Goal: Task Accomplishment & Management: Manage account settings

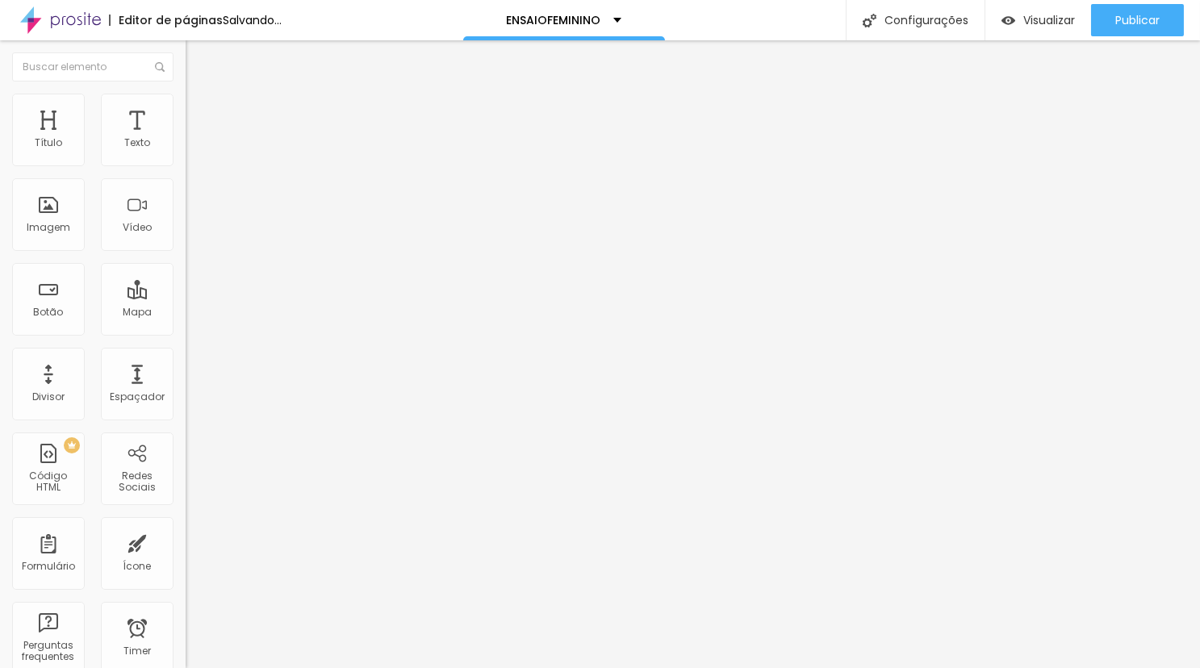
click at [186, 139] on span "Trocar imagem" at bounding box center [230, 132] width 88 height 14
click at [186, 165] on input "text" at bounding box center [283, 156] width 194 height 16
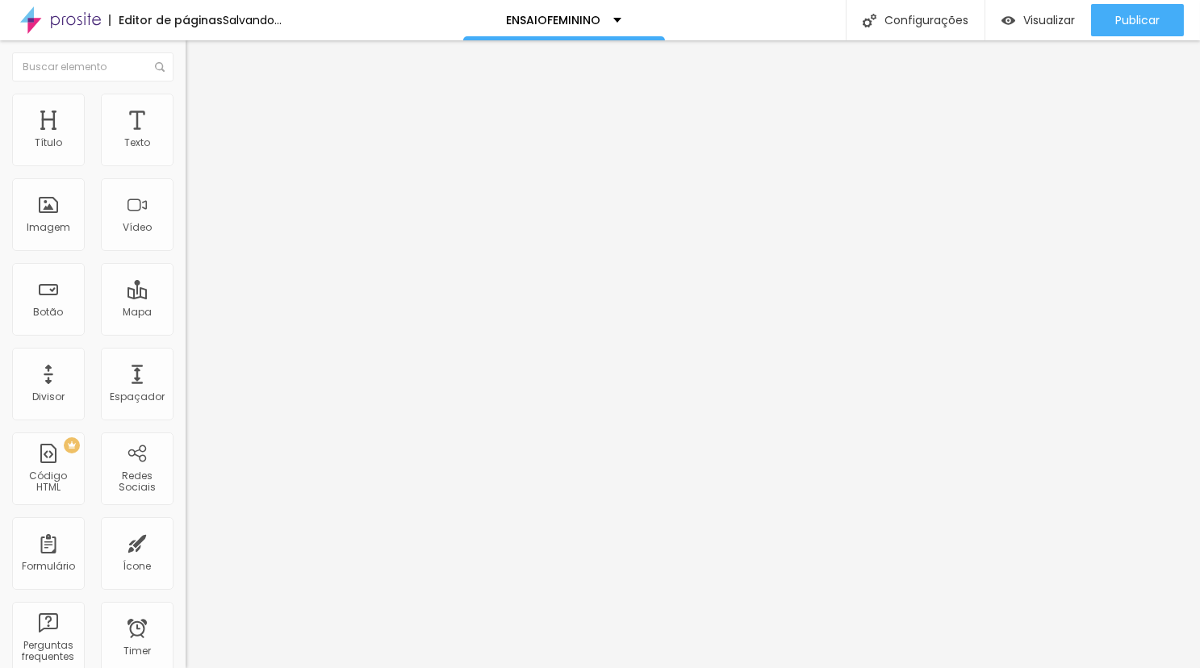
type input "(31)99286-9897"
click at [186, 525] on div "Editar Botão do WhatsApp Conteúdo Estilo Avançado Número do WhatsApp * (31)9928…" at bounding box center [279, 354] width 186 height 628
click at [186, 165] on input "text" at bounding box center [283, 156] width 194 height 16
type input "(31)99286-9897"
click at [186, 550] on div "Editar Botão do WhatsApp Conteúdo Estilo Avançado Número do WhatsApp * (31)9928…" at bounding box center [279, 354] width 186 height 628
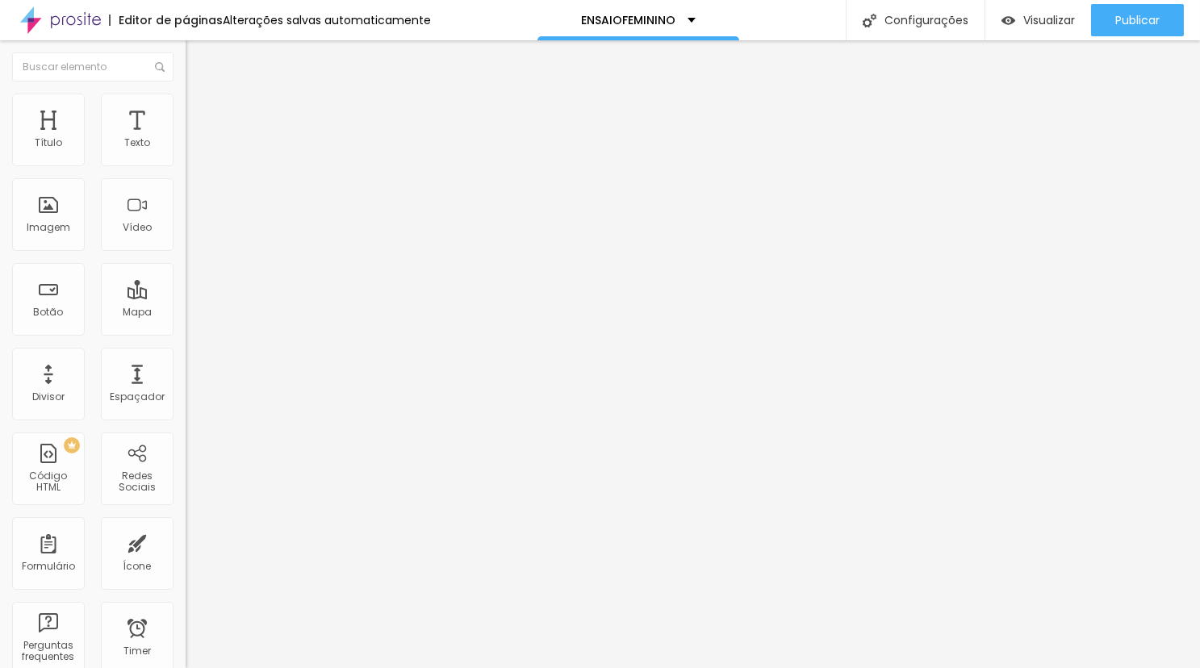
click at [186, 165] on input "text" at bounding box center [283, 156] width 194 height 16
type input "(31)99286-9897"
click at [186, 139] on span "Trocar imagem" at bounding box center [230, 132] width 88 height 14
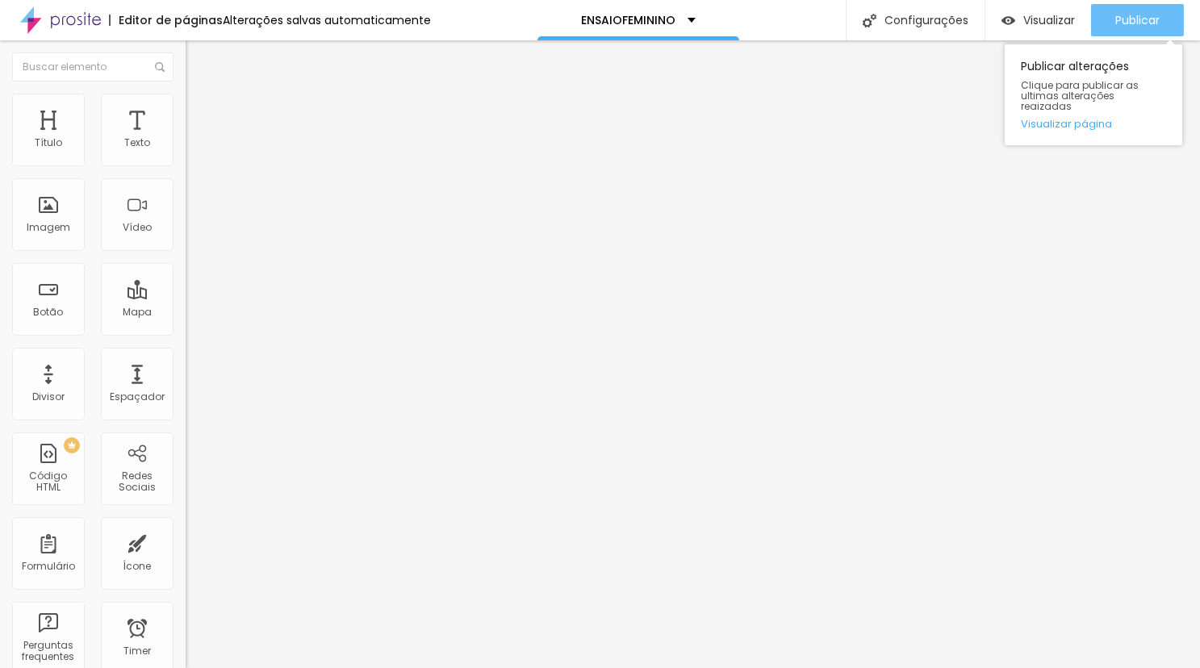
click at [1115, 14] on span "Publicar" at bounding box center [1137, 20] width 44 height 13
click at [1135, 15] on span "Publicar" at bounding box center [1137, 20] width 44 height 13
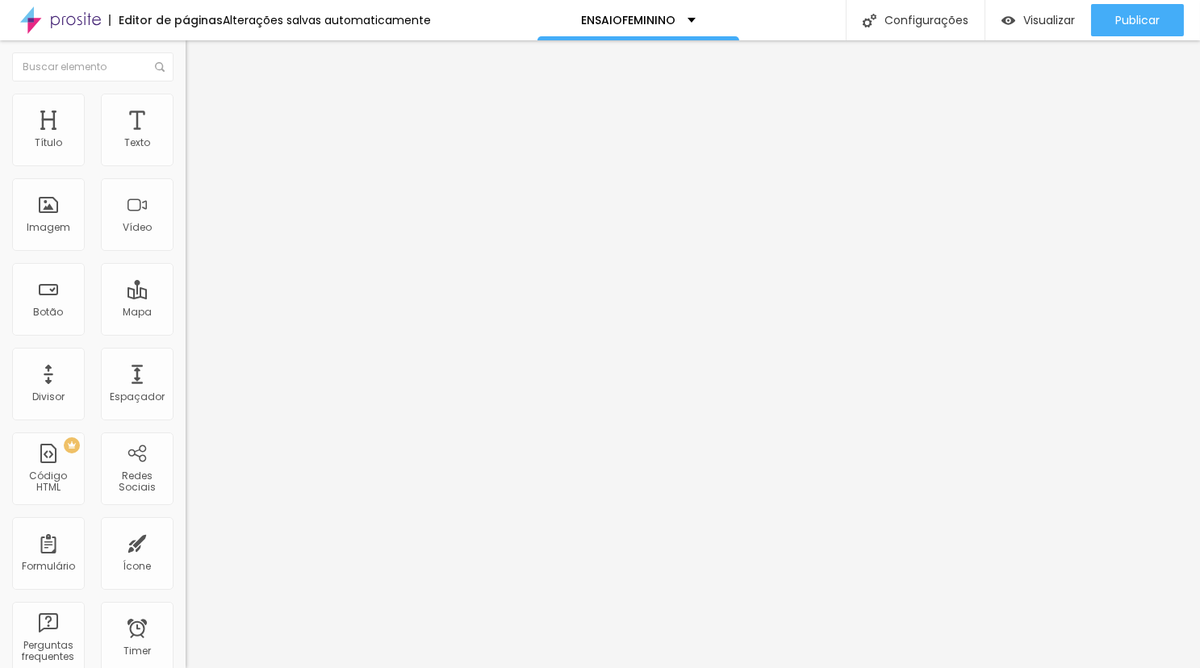
click at [68, 23] on img at bounding box center [60, 20] width 81 height 40
click at [186, 155] on button "button" at bounding box center [197, 146] width 23 height 17
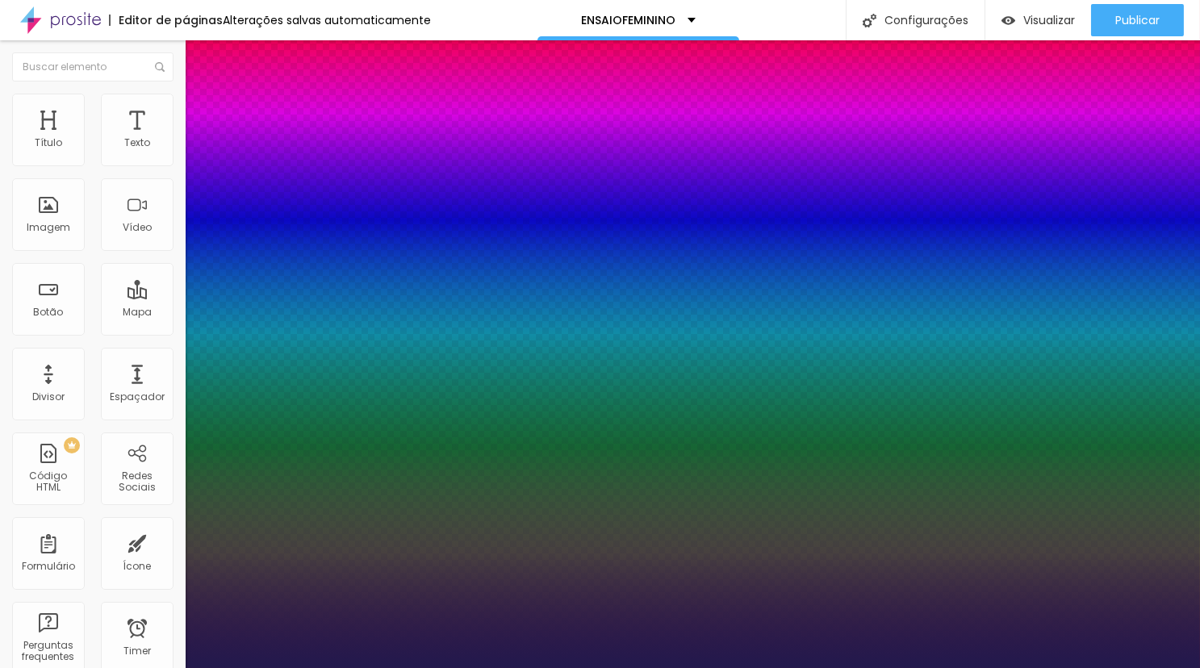
type input "1"
type input "40"
type input "1"
type input "39"
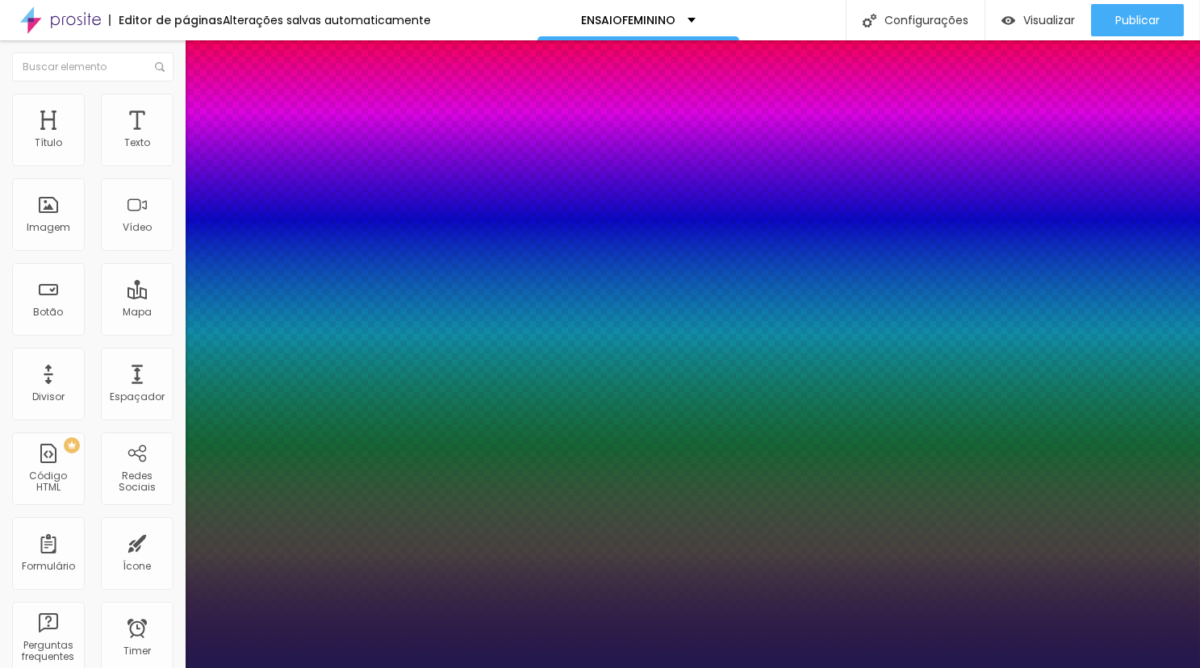
type input "39"
type input "1"
type input "36"
type input "1"
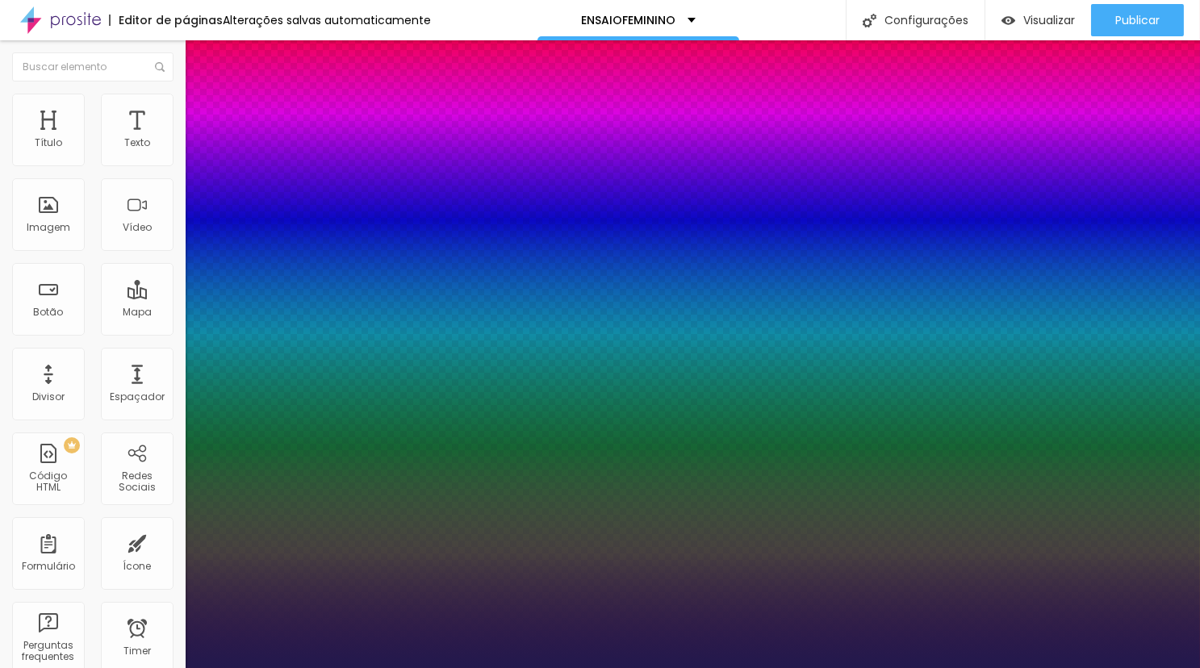
type input "35"
type input "1"
type input "34"
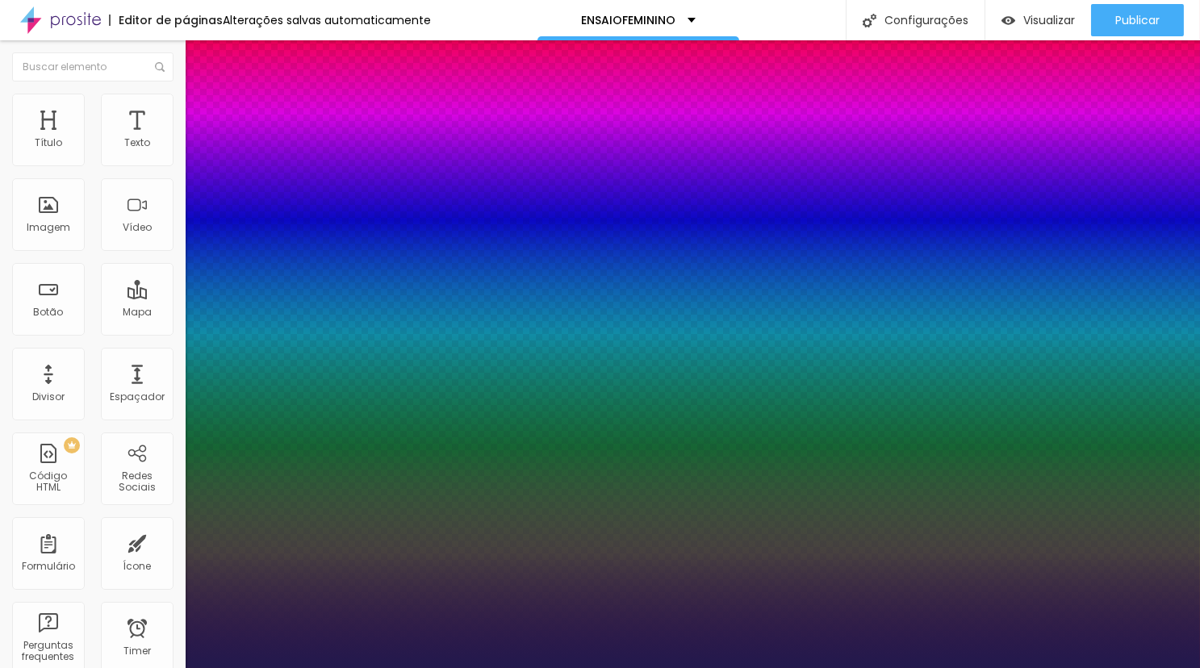
type input "1"
type input "34"
type input "1"
click at [399, 667] on div at bounding box center [600, 668] width 1200 height 0
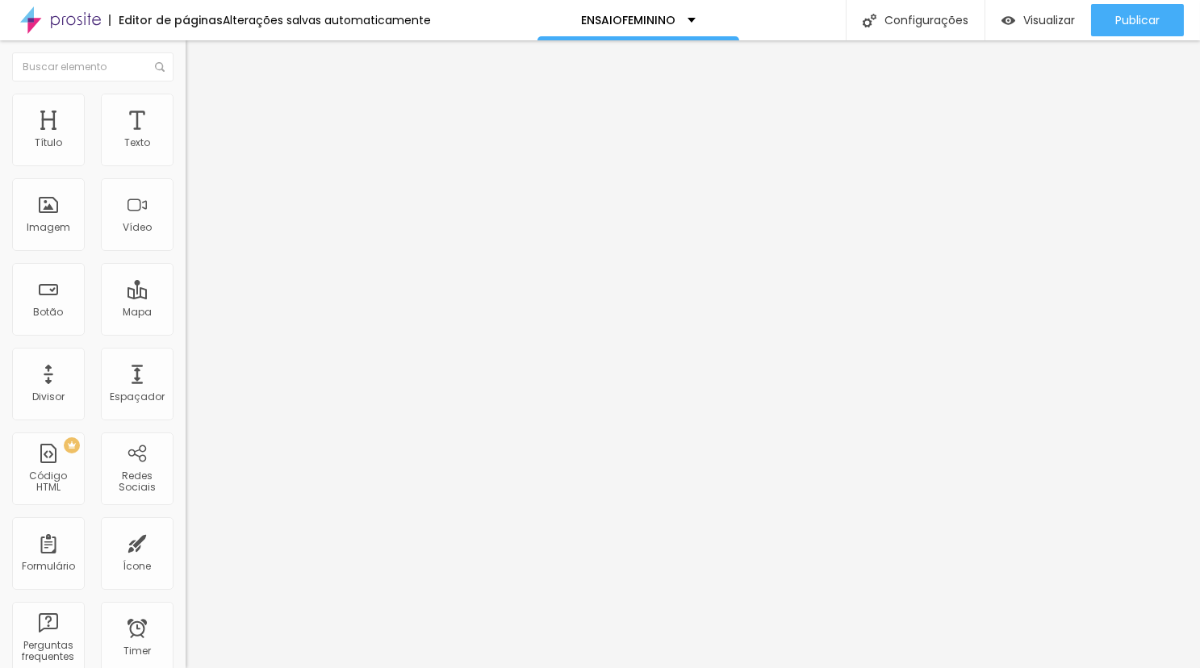
click at [186, 148] on div "Tipografia Voltar ao padrão" at bounding box center [279, 132] width 186 height 45
click at [186, 155] on button "button" at bounding box center [197, 146] width 23 height 17
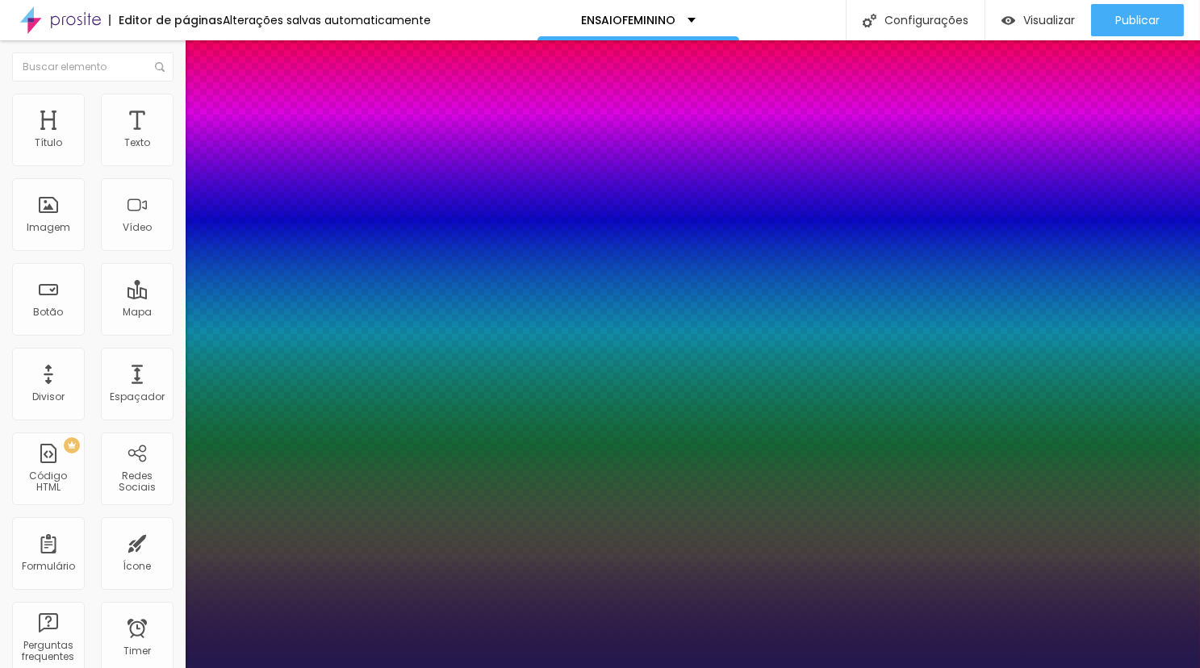
type input "1"
click at [700, 667] on div at bounding box center [600, 668] width 1200 height 0
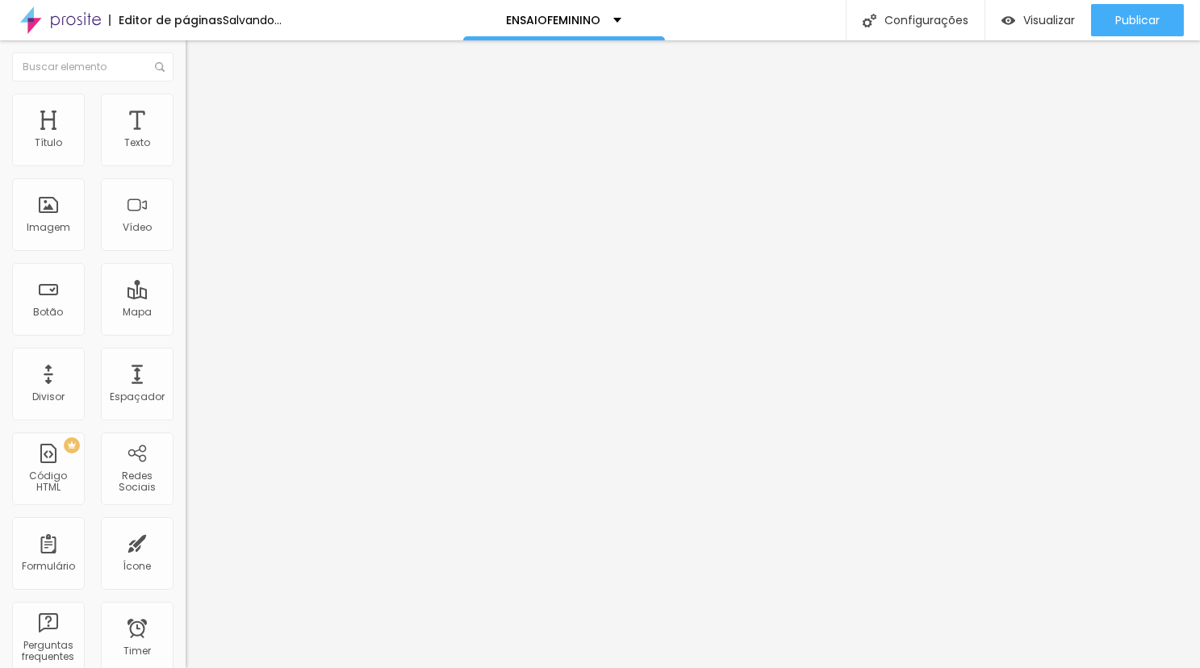
click at [194, 148] on icon "button" at bounding box center [197, 145] width 6 height 6
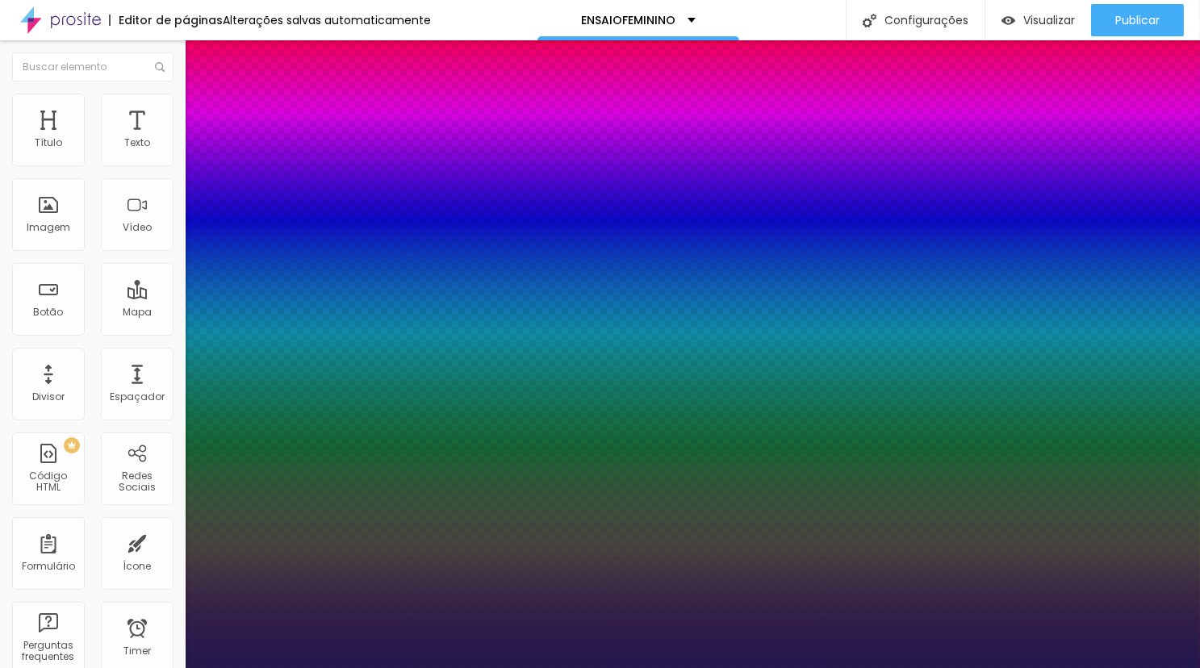
type input "1"
click at [445, 667] on div at bounding box center [600, 668] width 1200 height 0
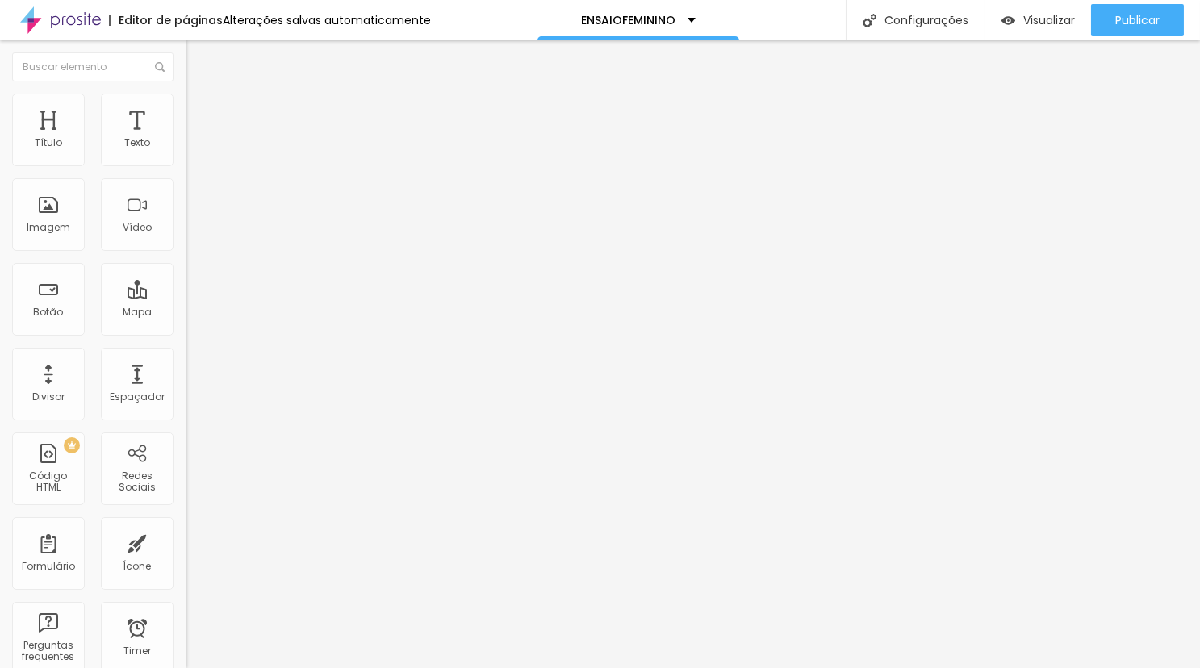
click at [192, 150] on icon "button" at bounding box center [197, 145] width 10 height 10
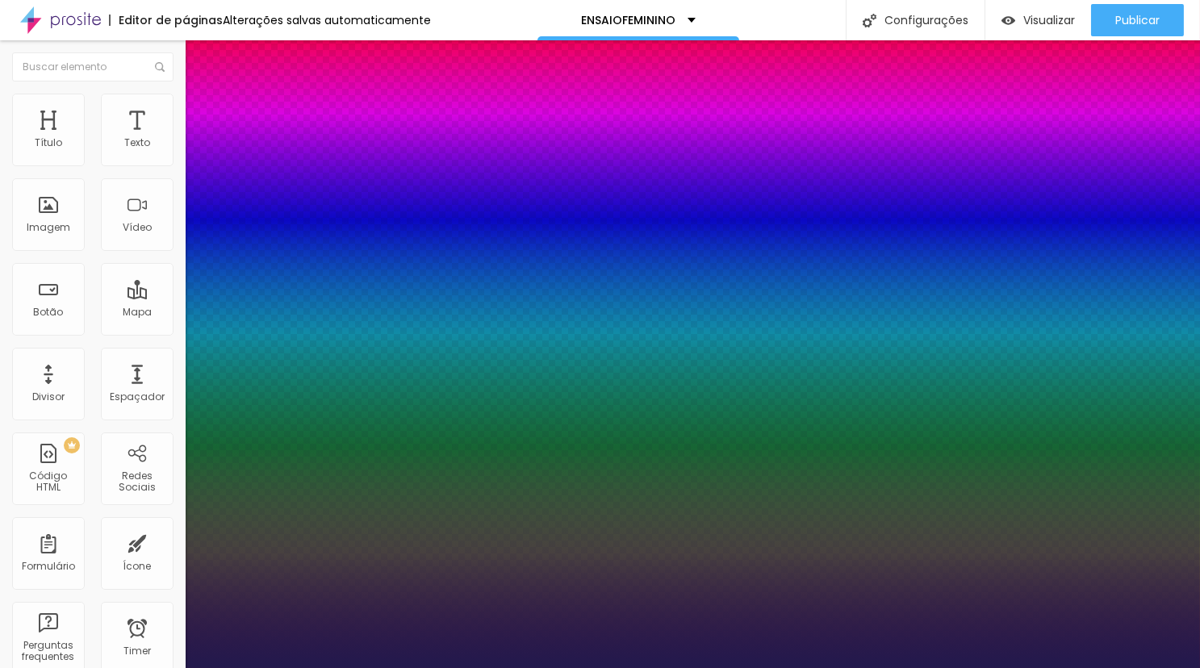
type input "1"
drag, startPoint x: 350, startPoint y: 276, endPoint x: 435, endPoint y: 276, distance: 84.7
click at [434, 276] on body "Editor de páginas Alterações salvas automaticamente ENSAIOFEMININO Configuraçõe…" at bounding box center [600, 334] width 1200 height 668
type input "8"
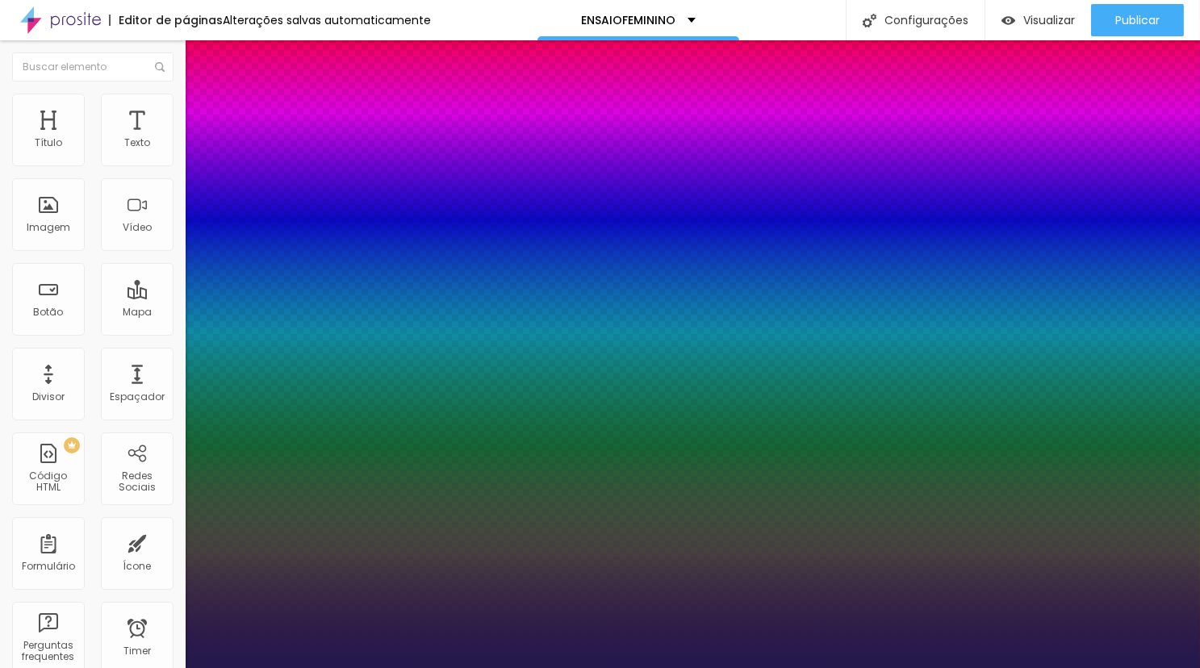
type input "4"
type input "1"
type input "45"
type input "1"
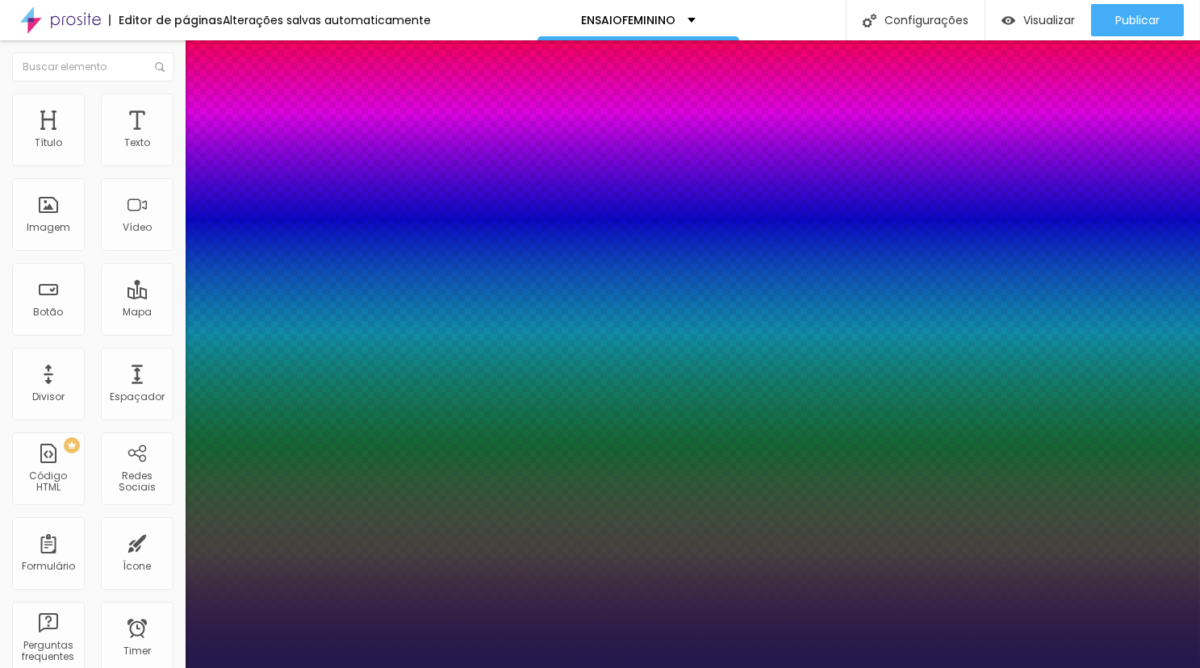
type input "45"
click at [508, 667] on div at bounding box center [600, 668] width 1200 height 0
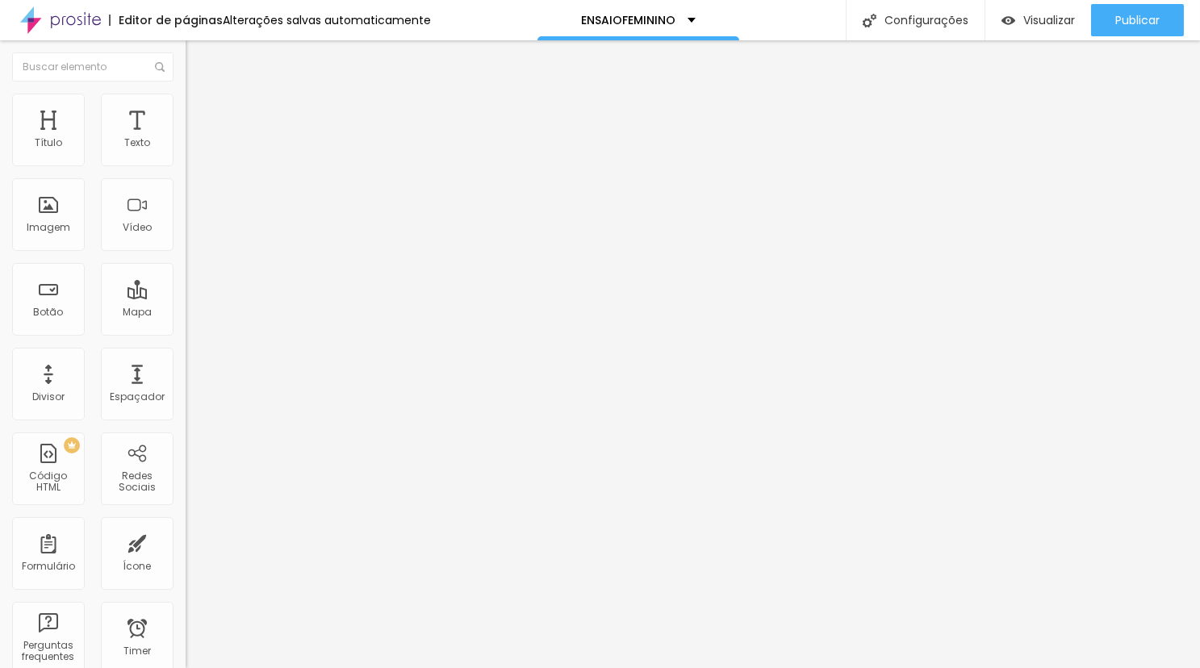
click at [192, 150] on icon "button" at bounding box center [197, 145] width 10 height 10
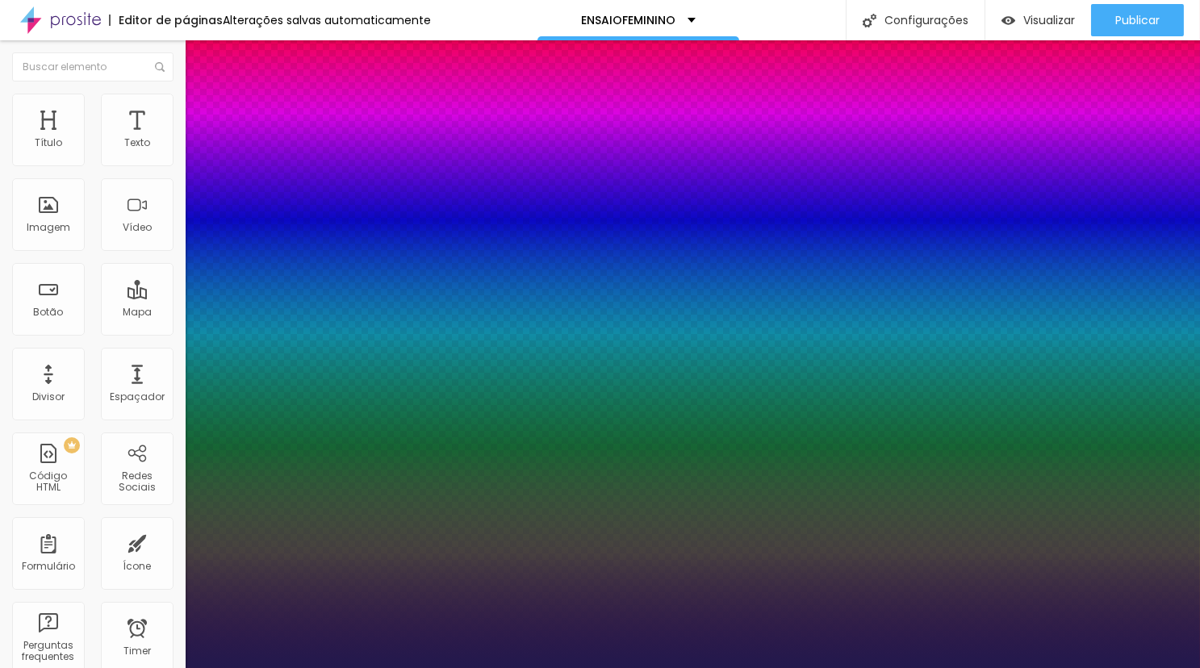
type input "1"
type input "8"
type input "3"
type input "1"
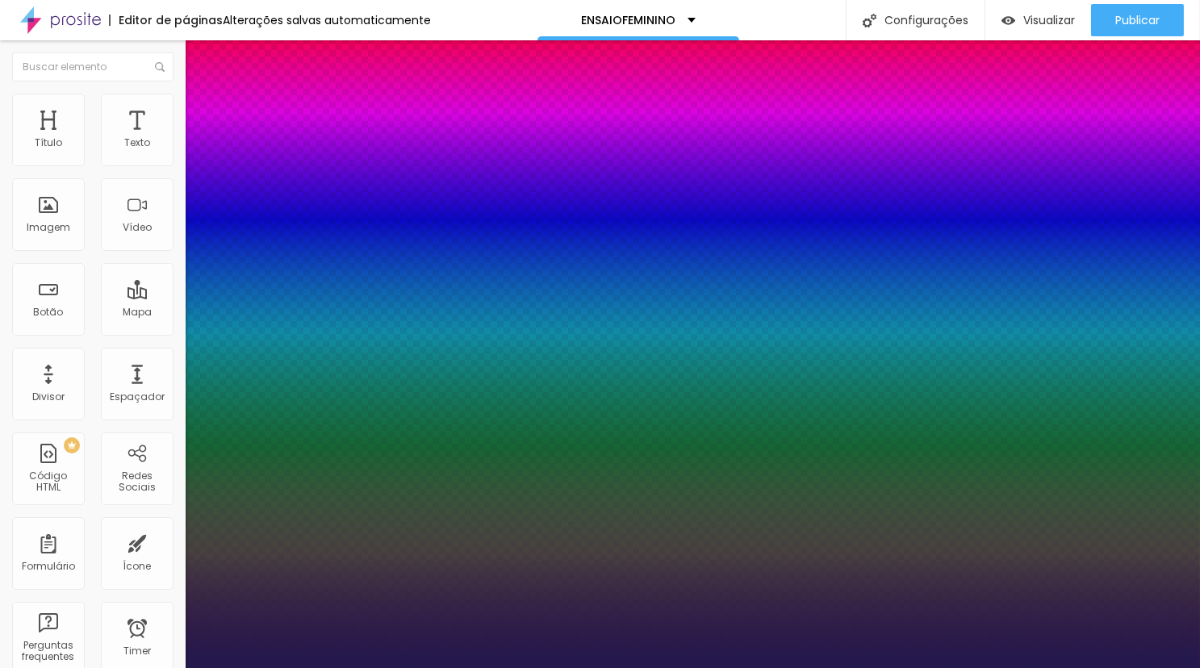
type input "30"
type input "1"
type input "30"
type input "1"
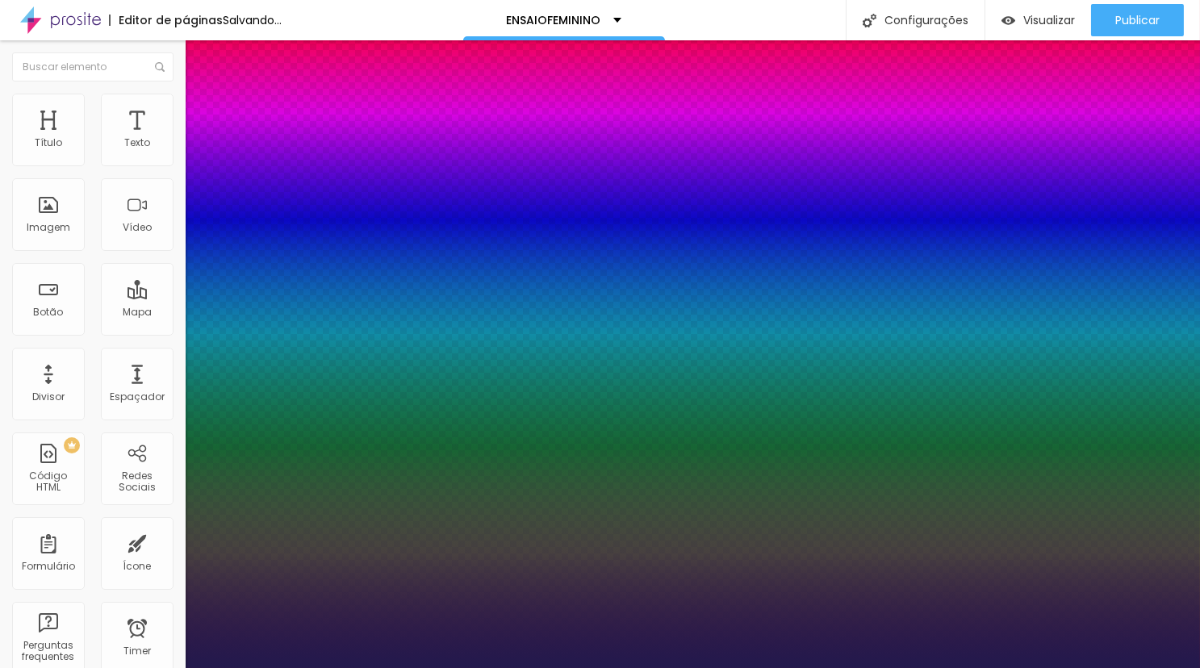
click at [469, 667] on div at bounding box center [600, 668] width 1200 height 0
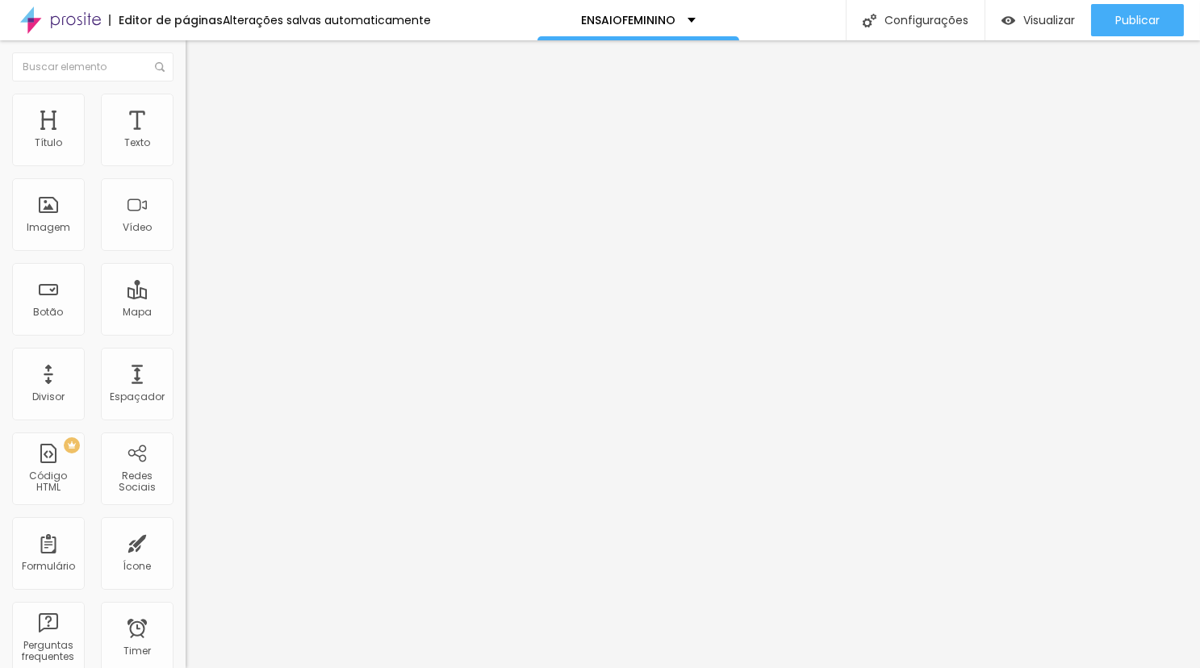
click at [192, 150] on icon "button" at bounding box center [197, 145] width 10 height 10
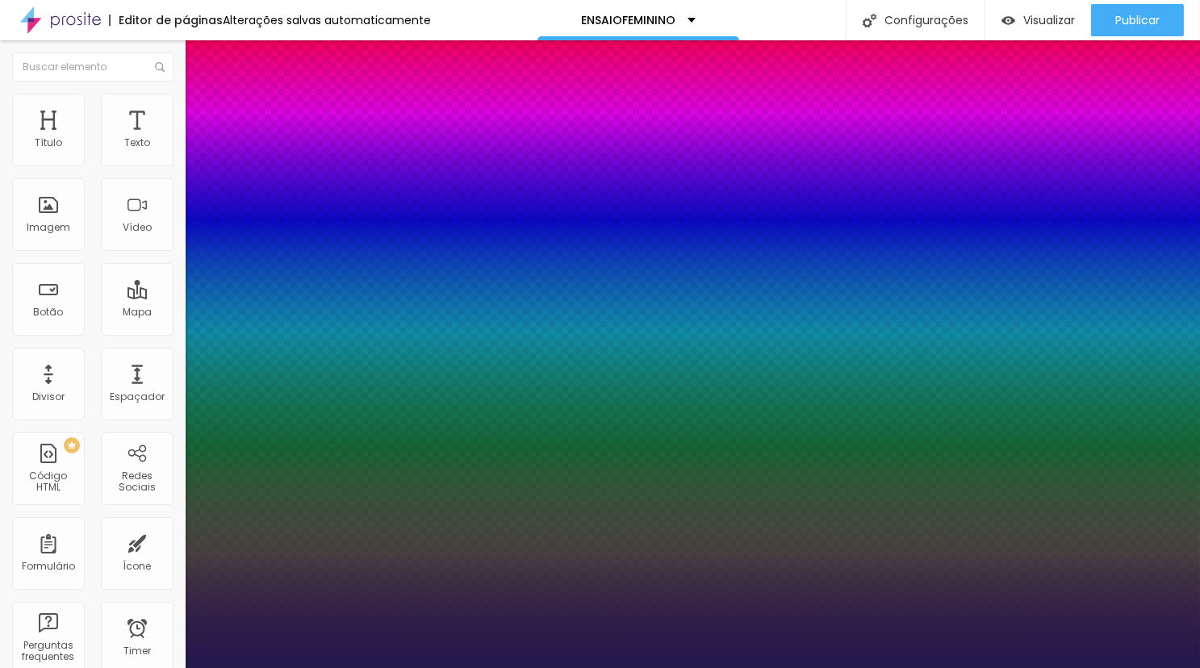
type input "1"
type input "8"
type input "3"
type input "1"
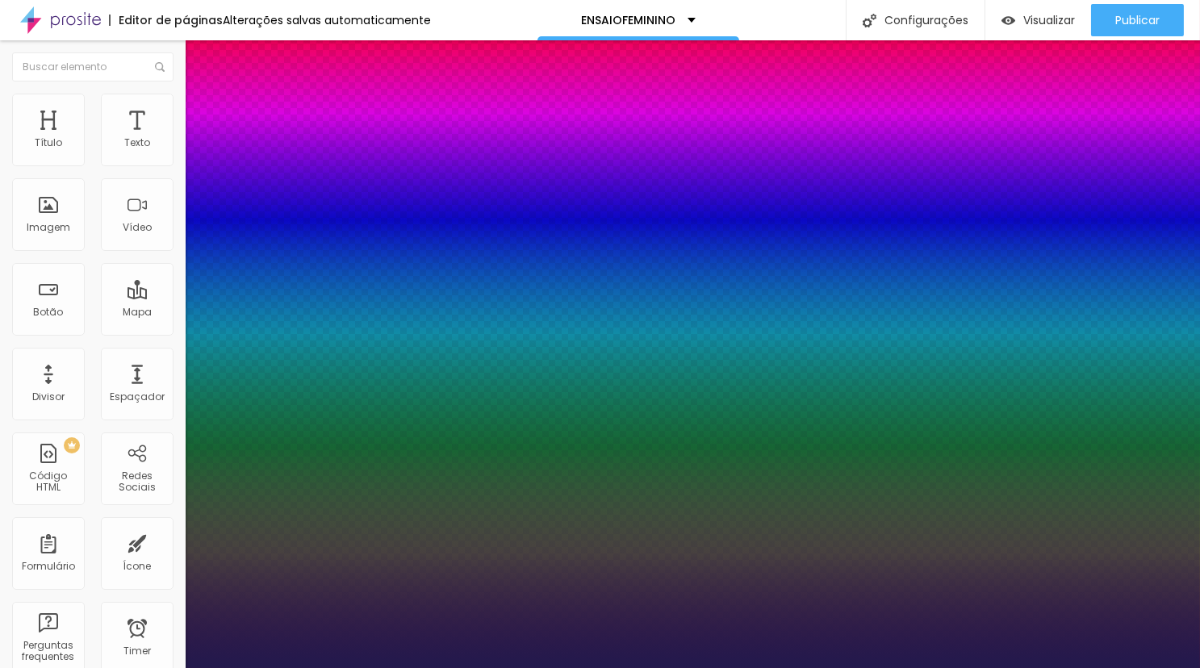
type input "8"
type input "0"
type input "1"
type input "8"
type input "02"
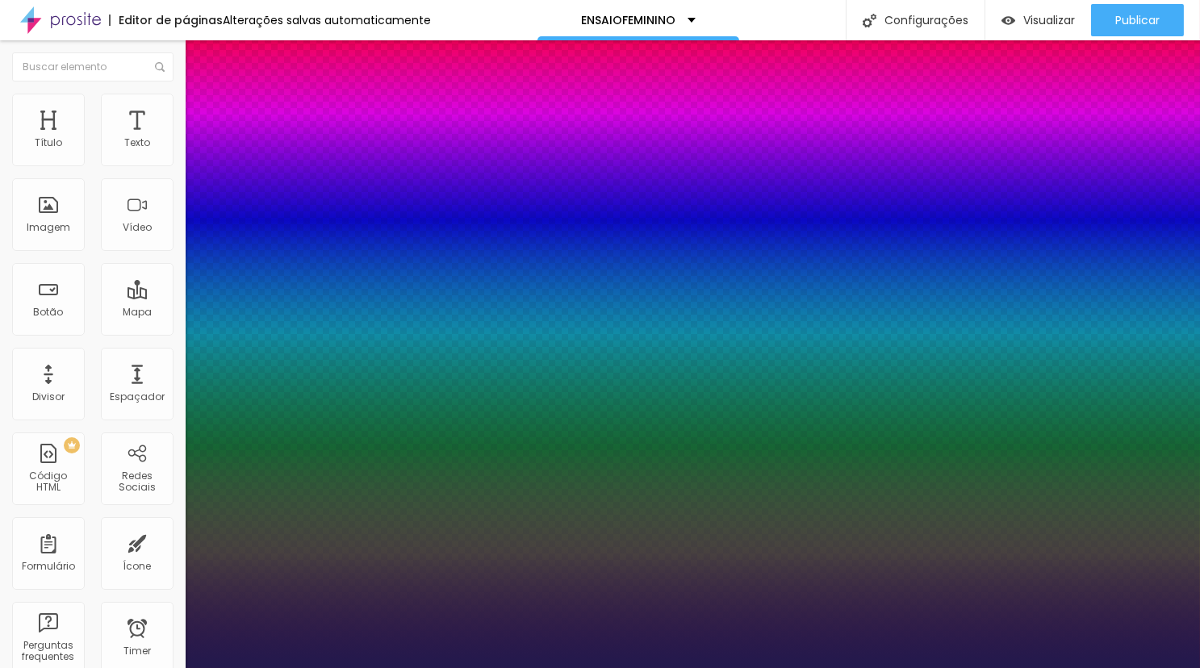
type input "1"
type input "8"
type input "1"
type input "8"
type input "0"
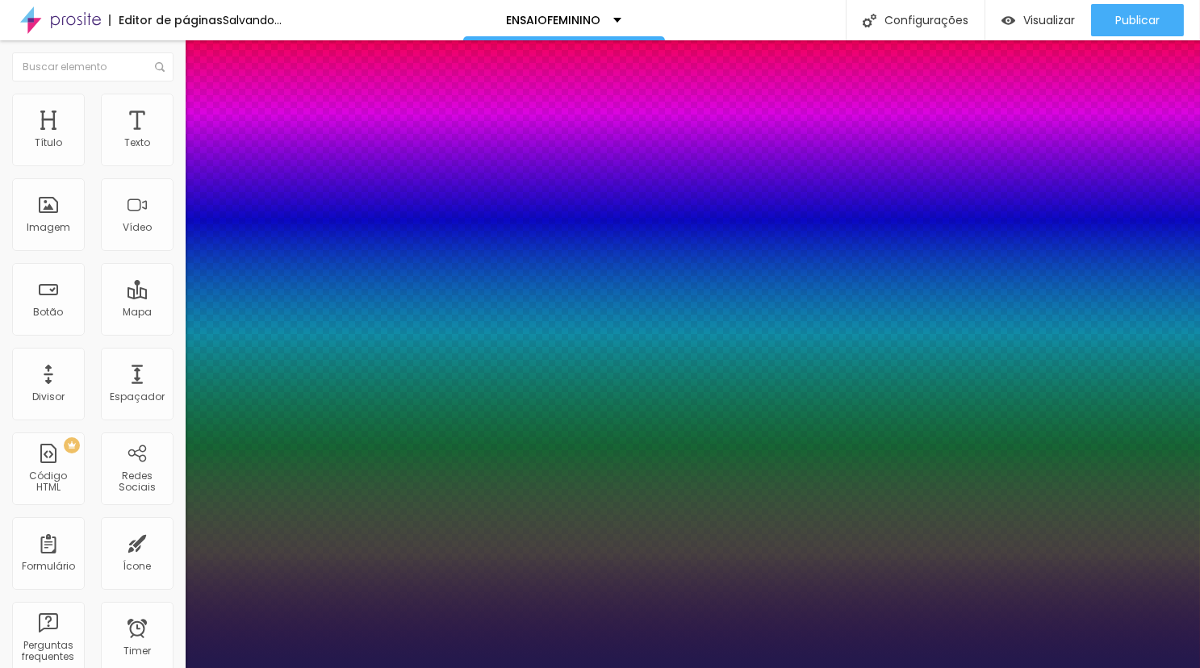
type input "1"
type input "8"
type input "02"
type input "1"
type input "8"
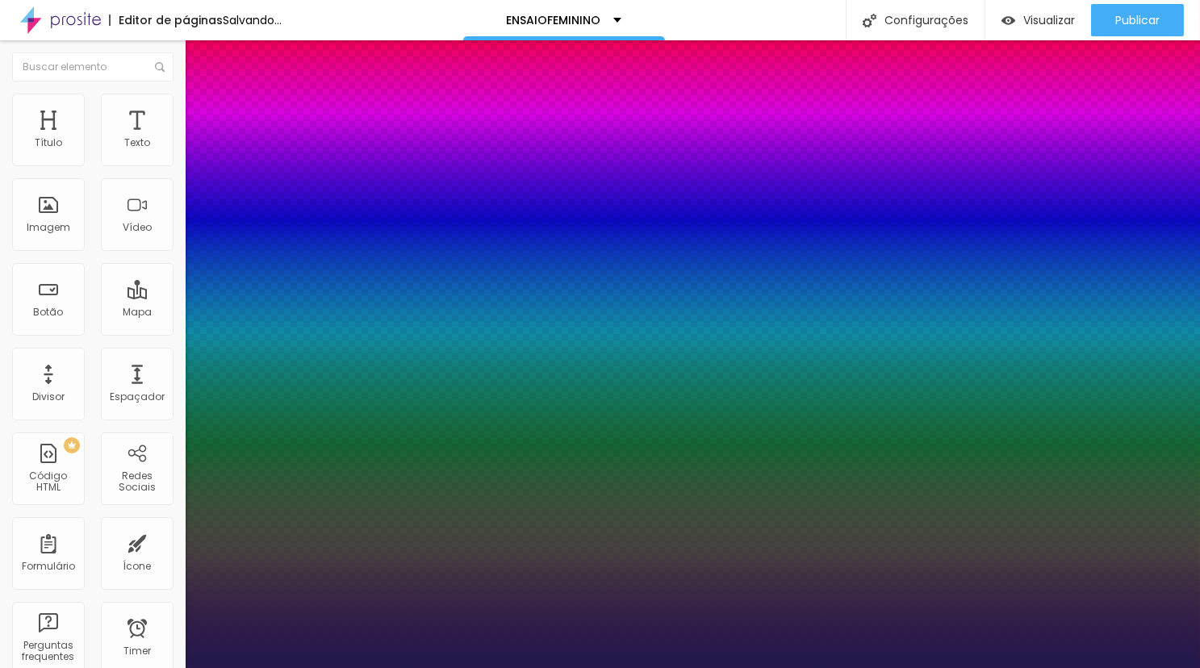
type input "1"
type input "25"
type input "025"
type input "1"
type input "025"
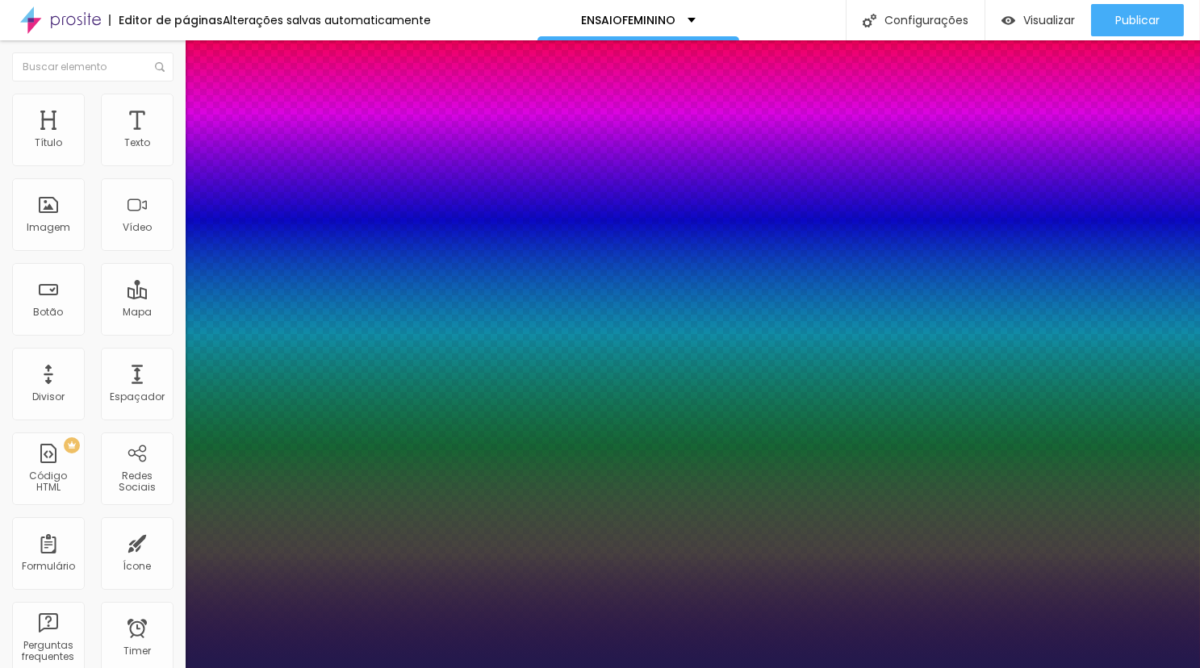
click at [836, 667] on div at bounding box center [600, 668] width 1200 height 0
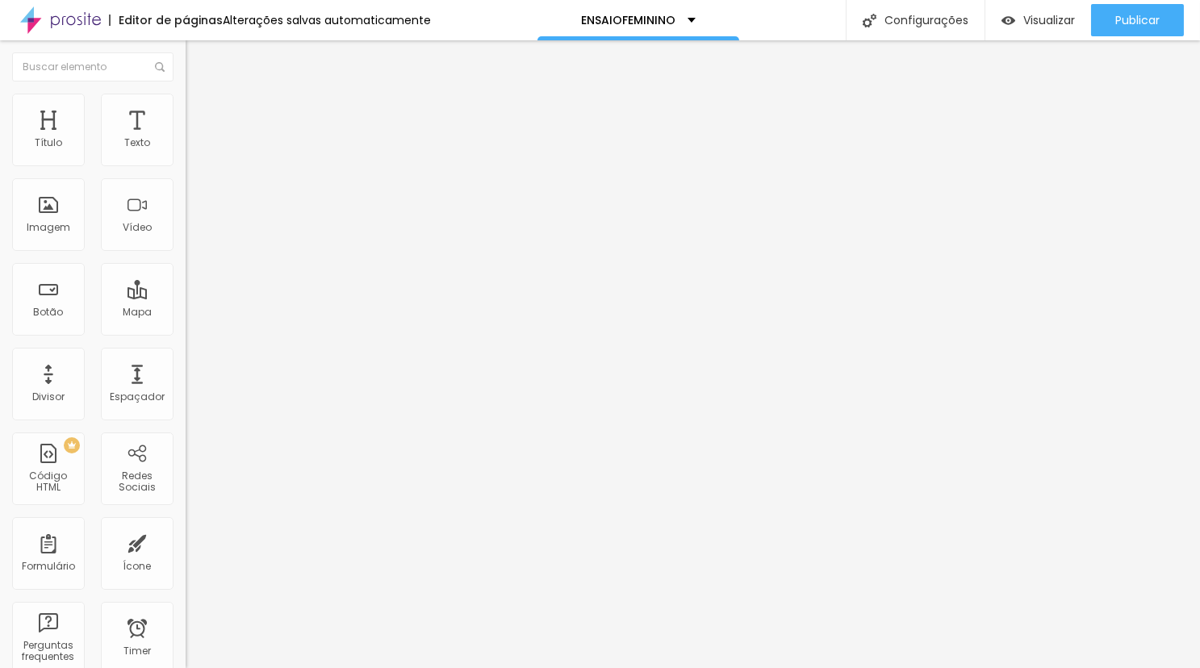
click at [192, 150] on icon "button" at bounding box center [197, 145] width 10 height 10
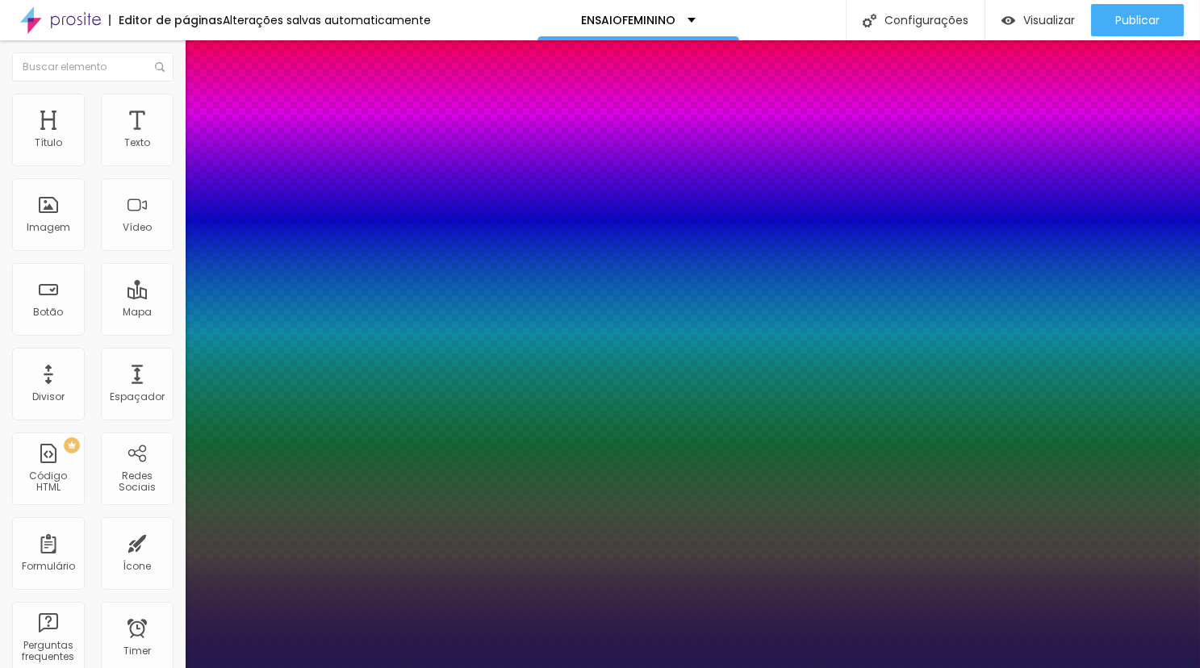
type input "1"
drag, startPoint x: 354, startPoint y: 265, endPoint x: 373, endPoint y: 265, distance: 18.6
type input "8"
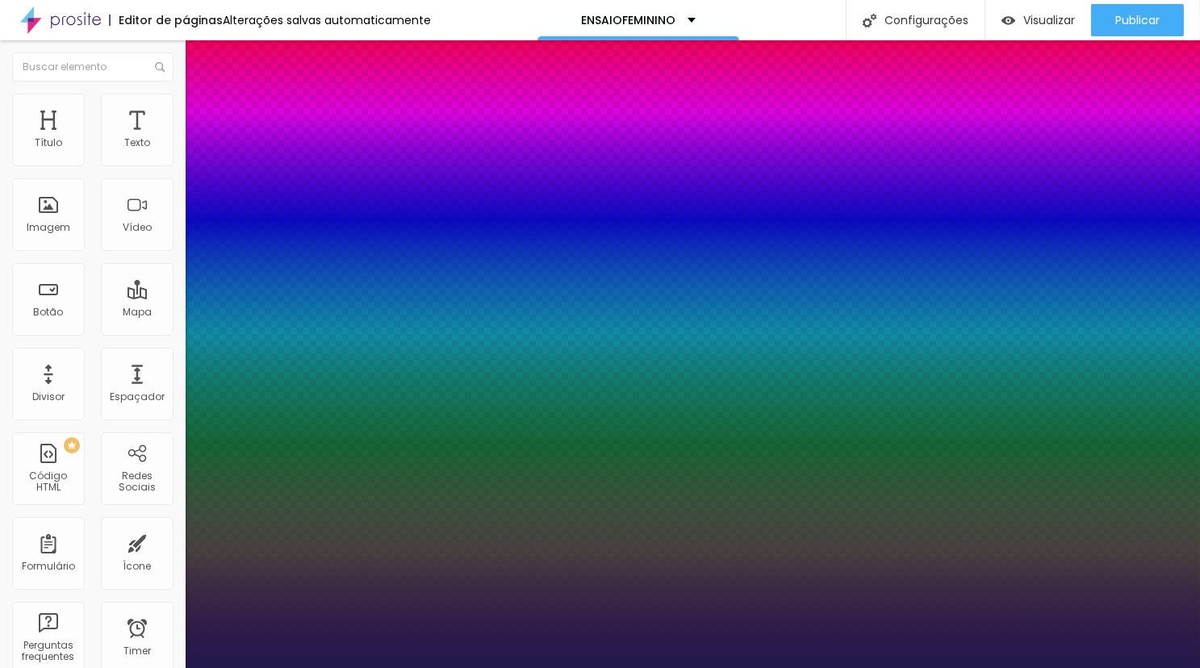
type input "3"
type input "1"
type input "8"
type input "0"
type input "1"
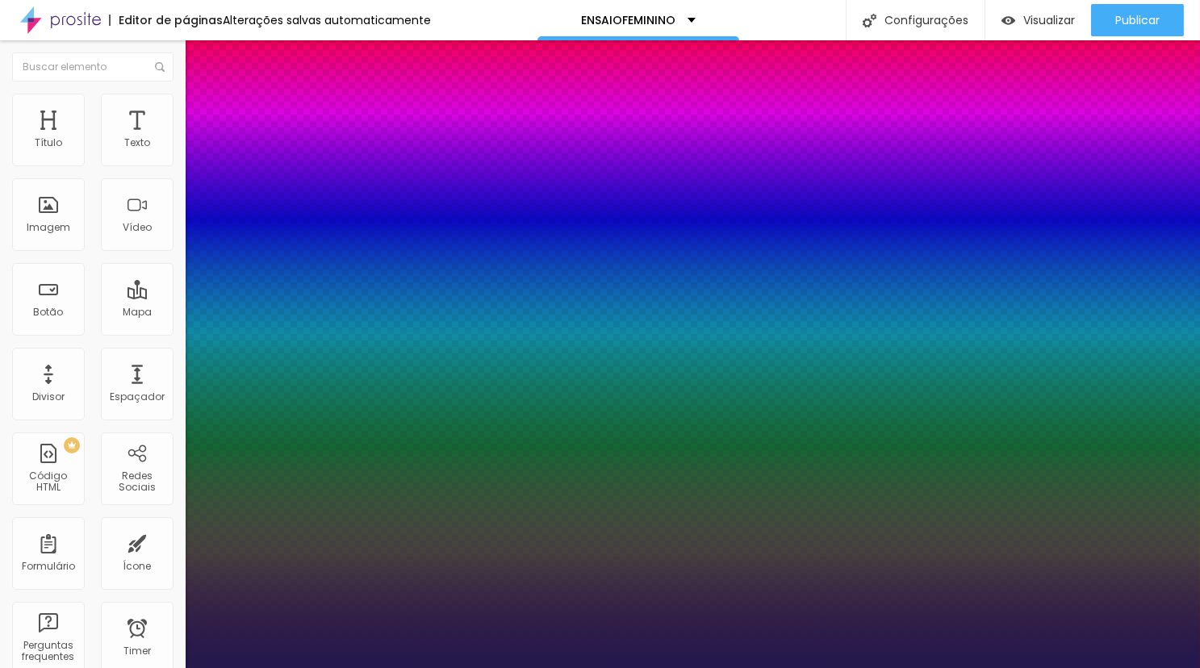
type input "8"
type input "02"
type input "1"
type input "8"
type input "1"
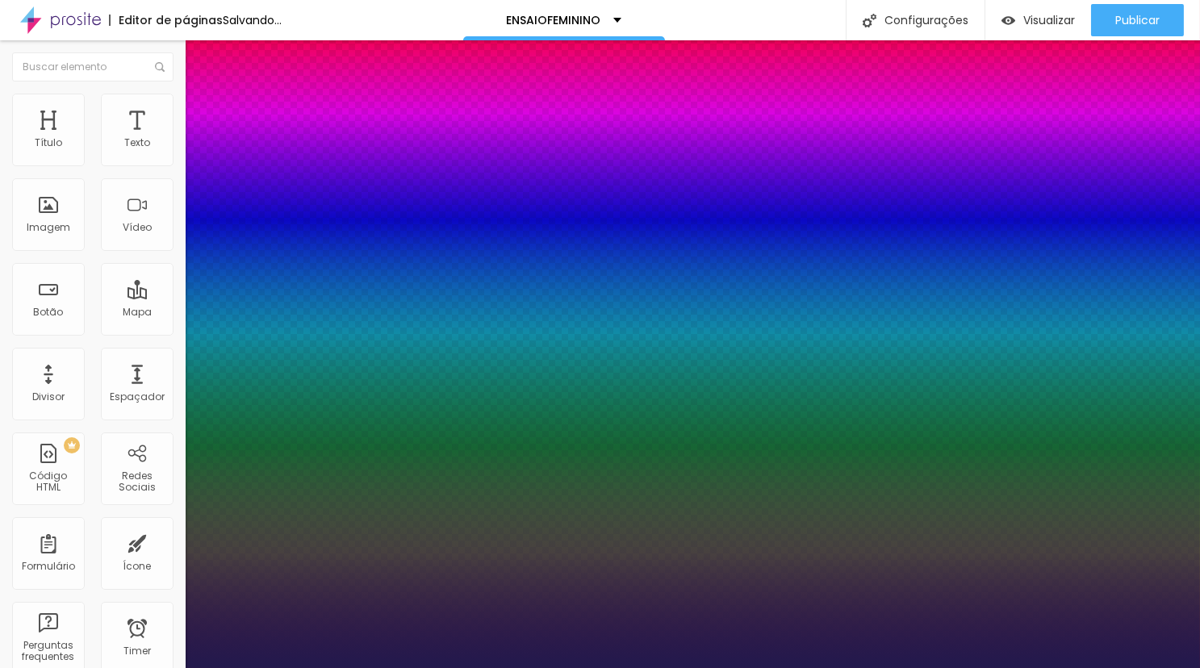
type input "25"
type input "025"
type input "1"
type input "8"
type input "02"
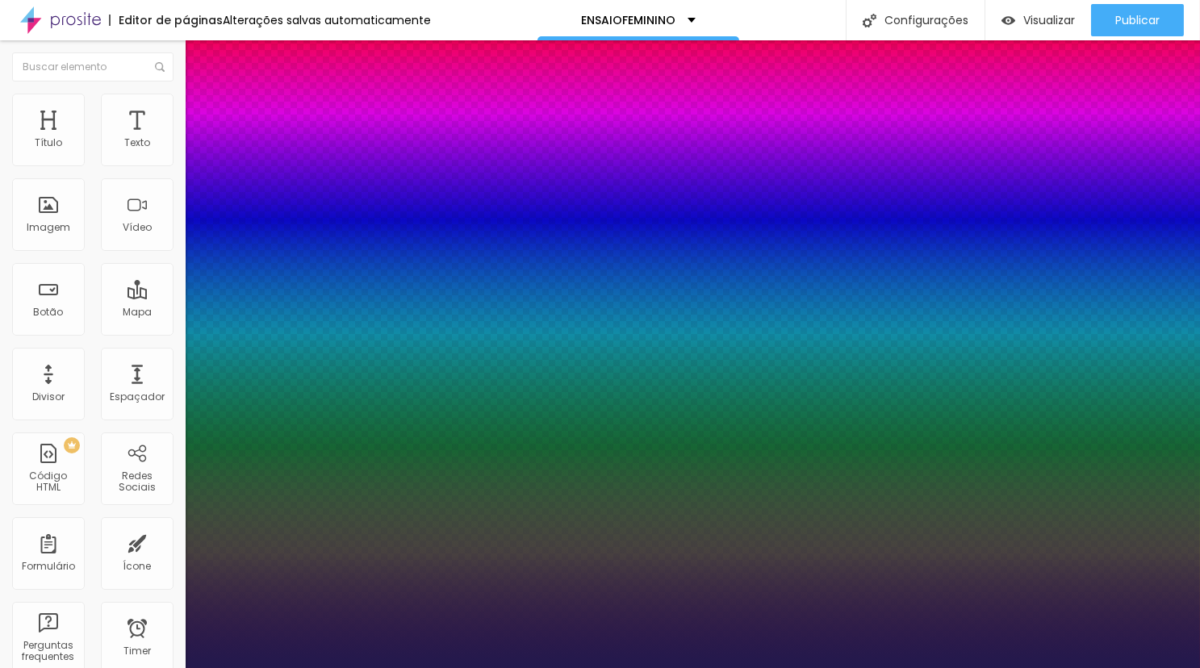
type input "1"
type input "8"
type input "0"
type input "1"
type input "8"
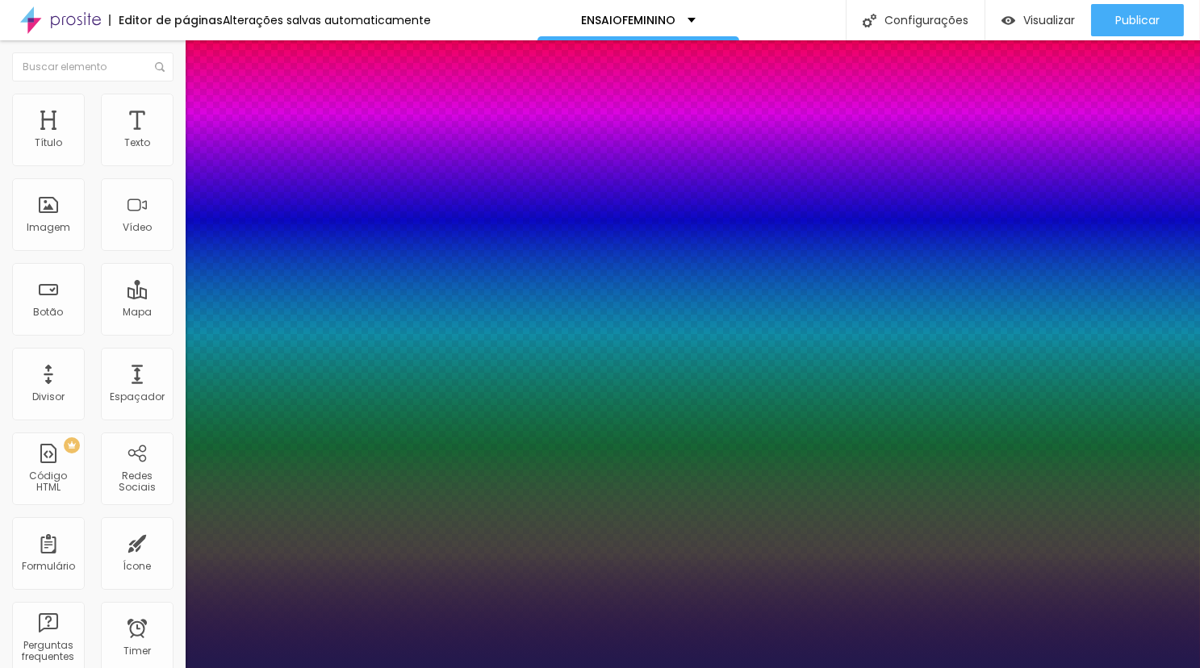
type input "0"
type input "1"
type input "8"
type input "0"
type input "1"
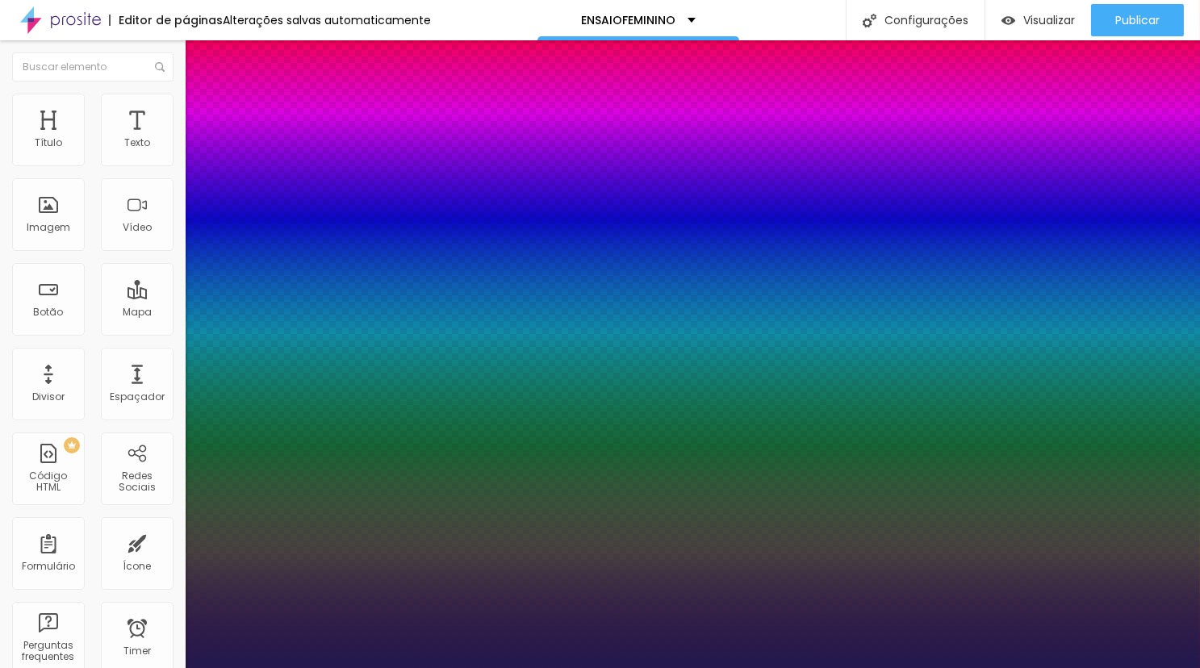
type input "8"
type input "02"
type input "1"
type input "25"
type input "025"
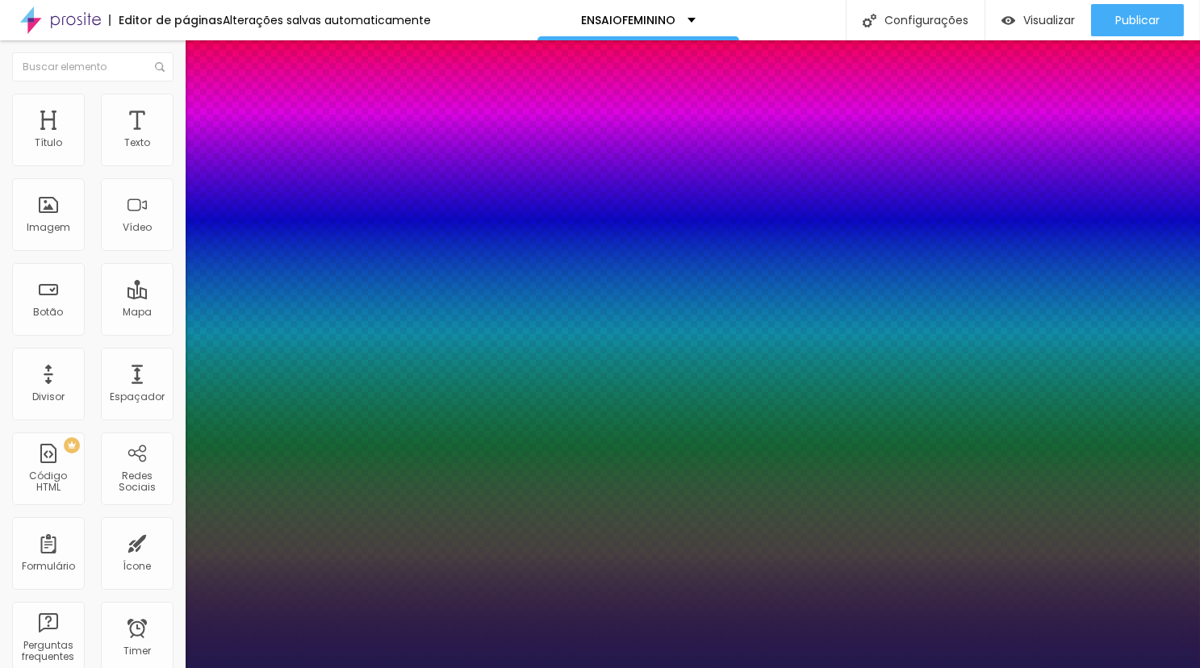
type input "1"
type input "8"
type input "02"
type input "1"
type input "8"
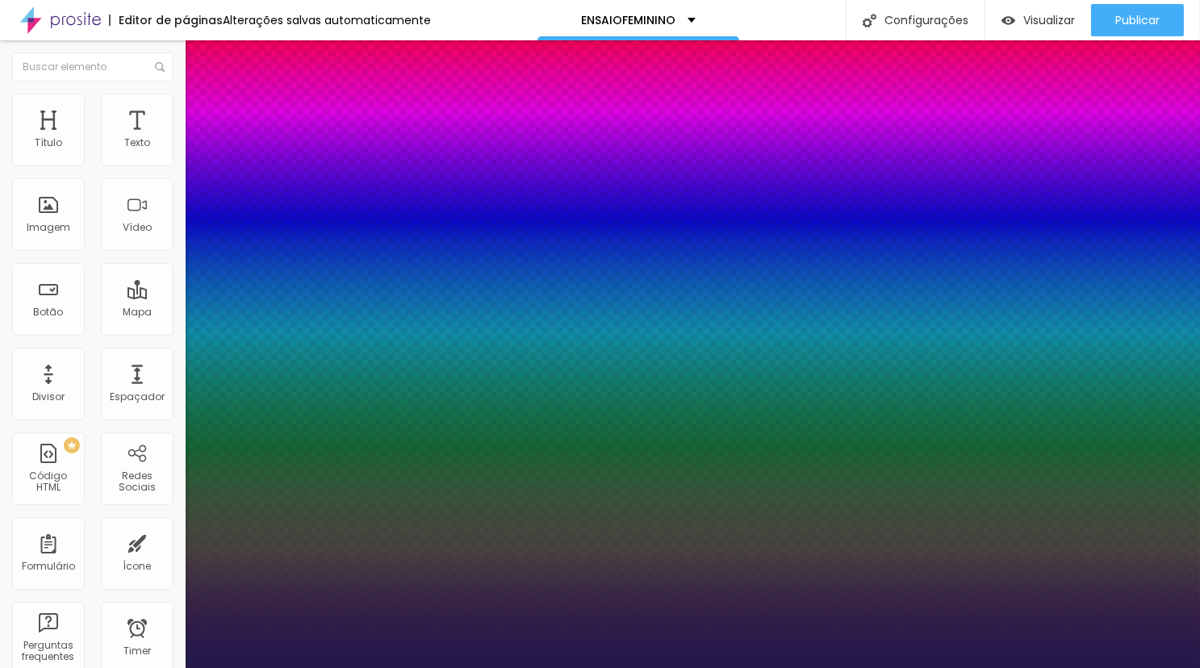
type input "0"
type input "1"
type input "8"
type input "0"
type input "1"
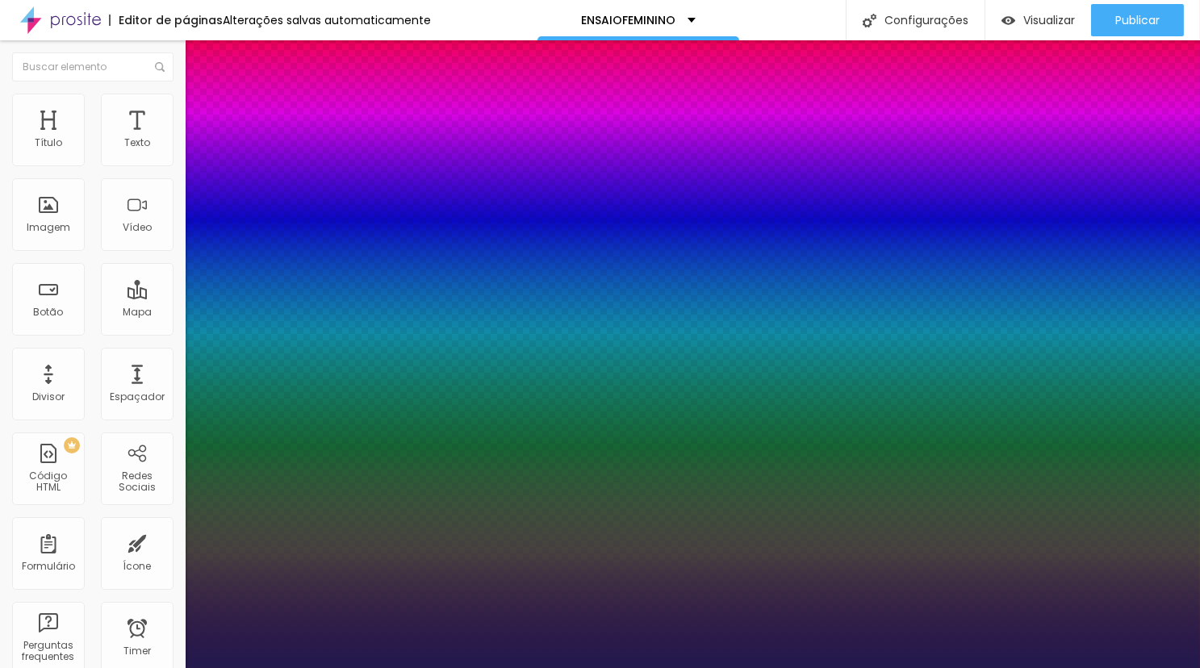
type input "8"
type input "0"
type input "1"
type input "8"
type input "0"
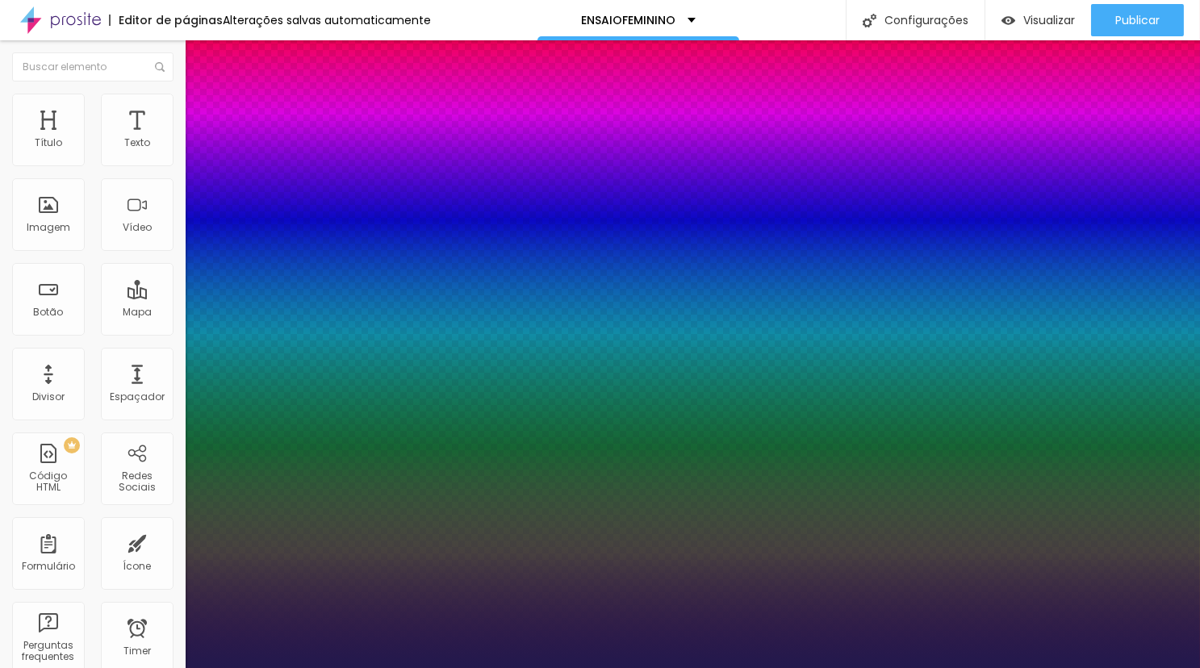
type input "1"
type input "8"
type input "1"
type input "20"
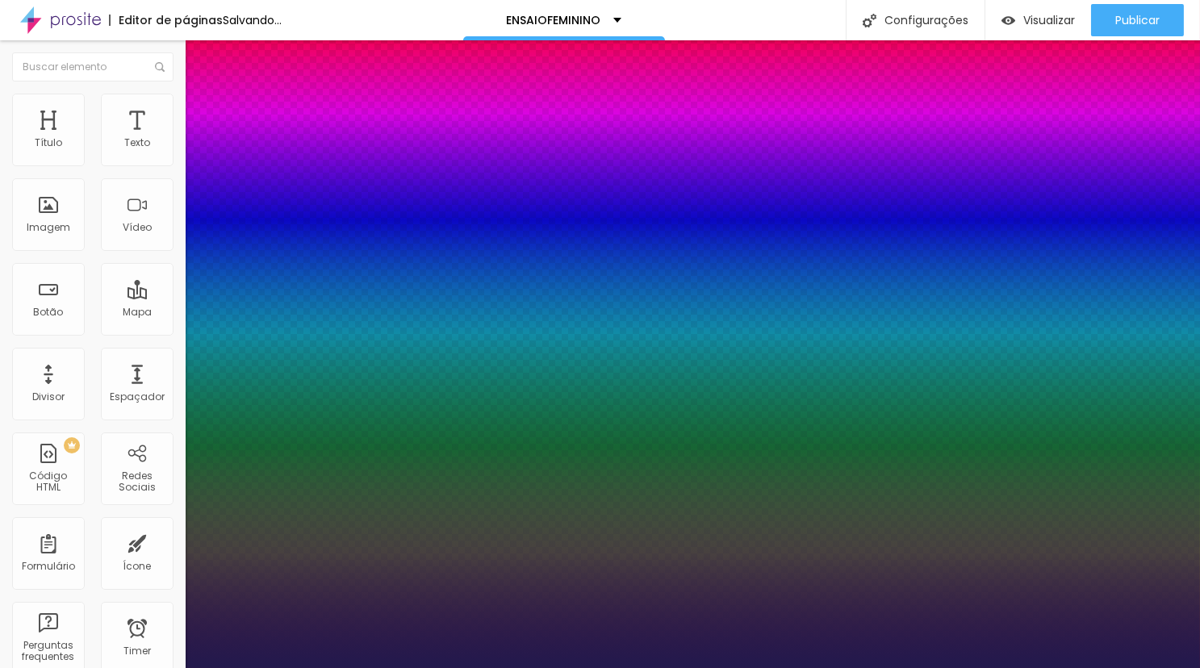
type input "1"
type input "100"
type input "1"
type input "10"
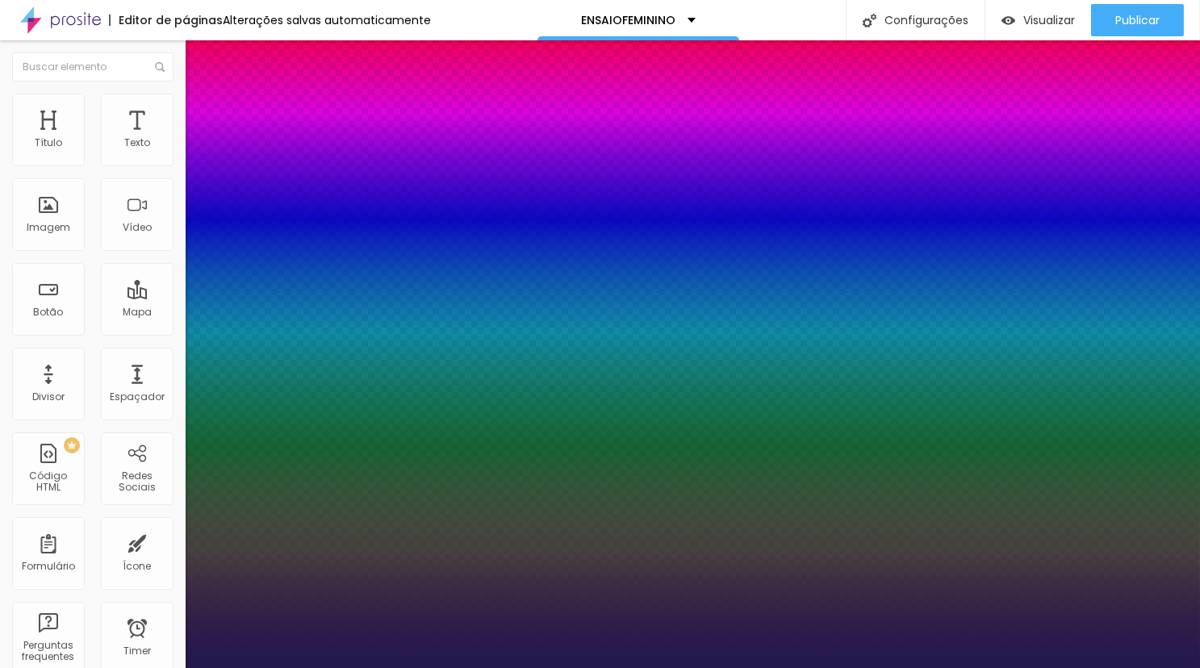
type input "10"
type input "1"
type input "8"
type input "1"
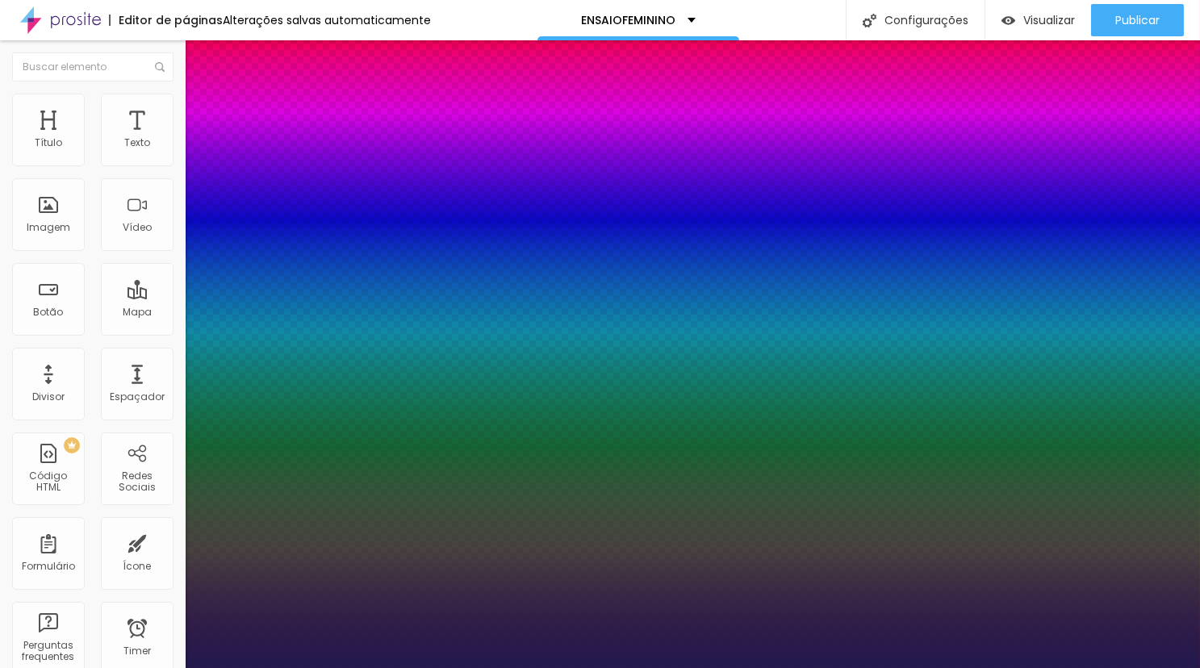
type input "8"
type input "0"
type input "1"
type input "8"
type input "0"
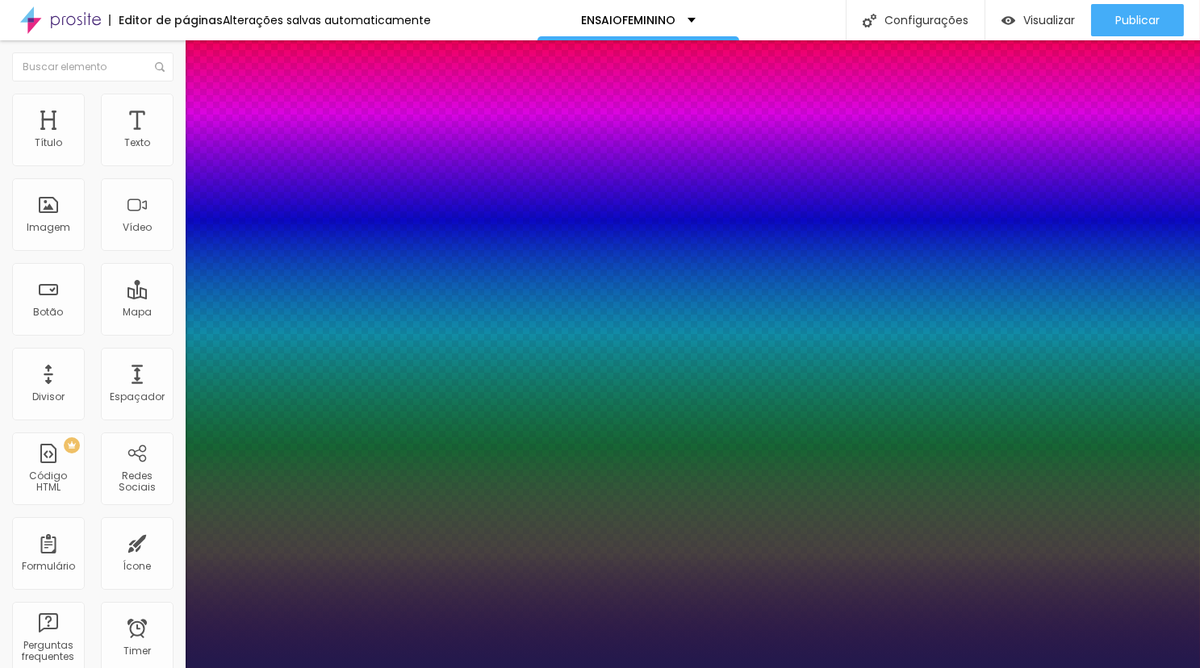
type input "1"
type input "8"
type input "0"
type input "1"
type input "20"
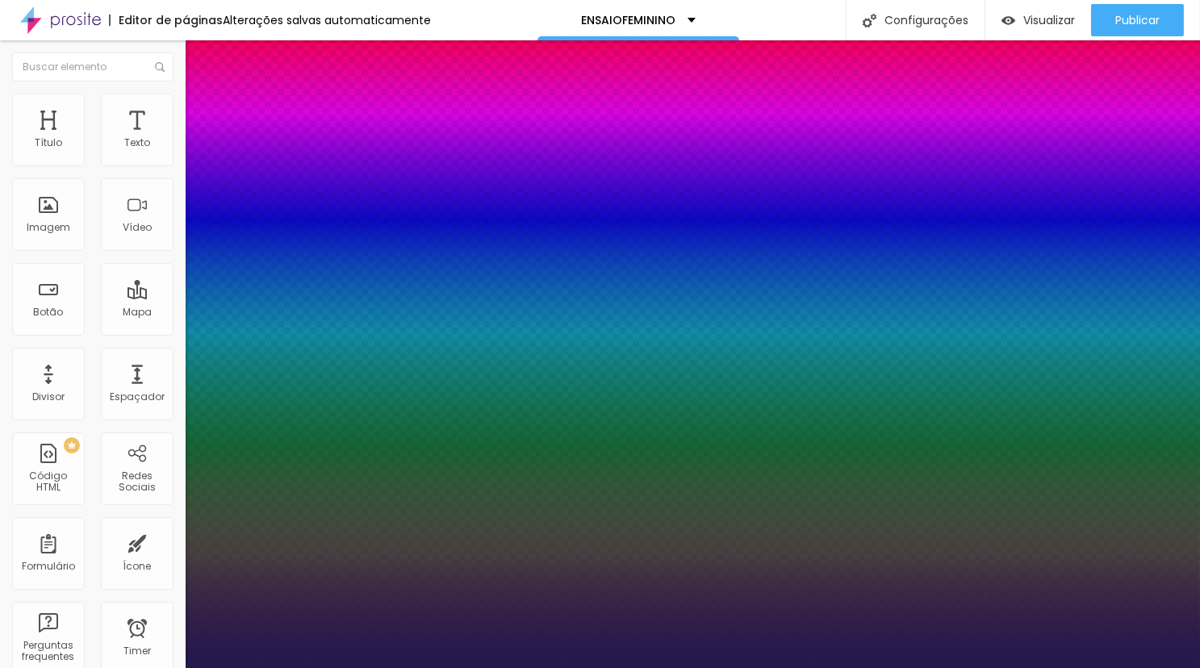
type input "20"
type input "1"
type input "20"
click at [826, 667] on div at bounding box center [600, 668] width 1200 height 0
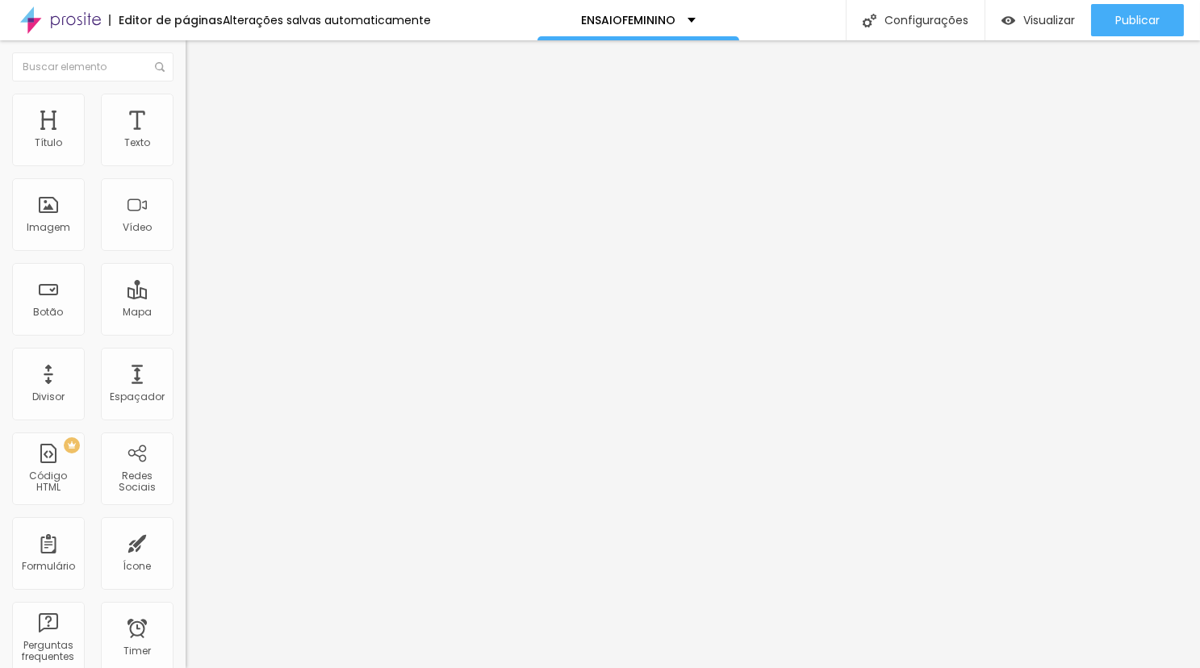
click at [192, 150] on icon "button" at bounding box center [197, 145] width 10 height 10
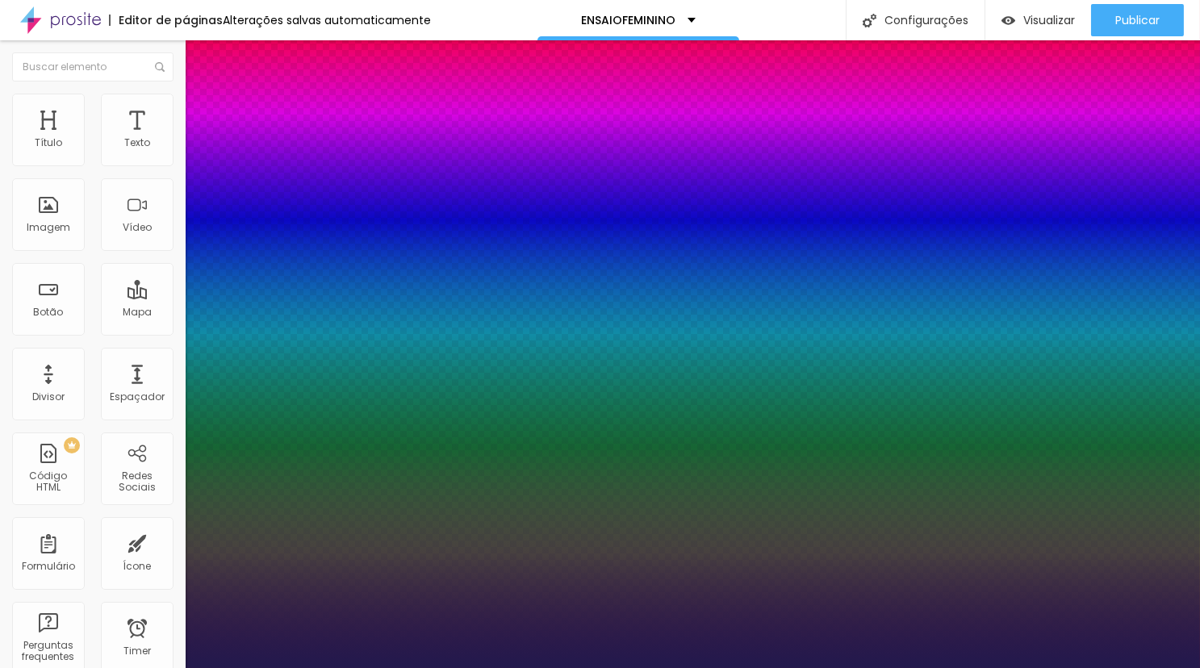
type input "1"
type input "8"
type input "2"
type input "1"
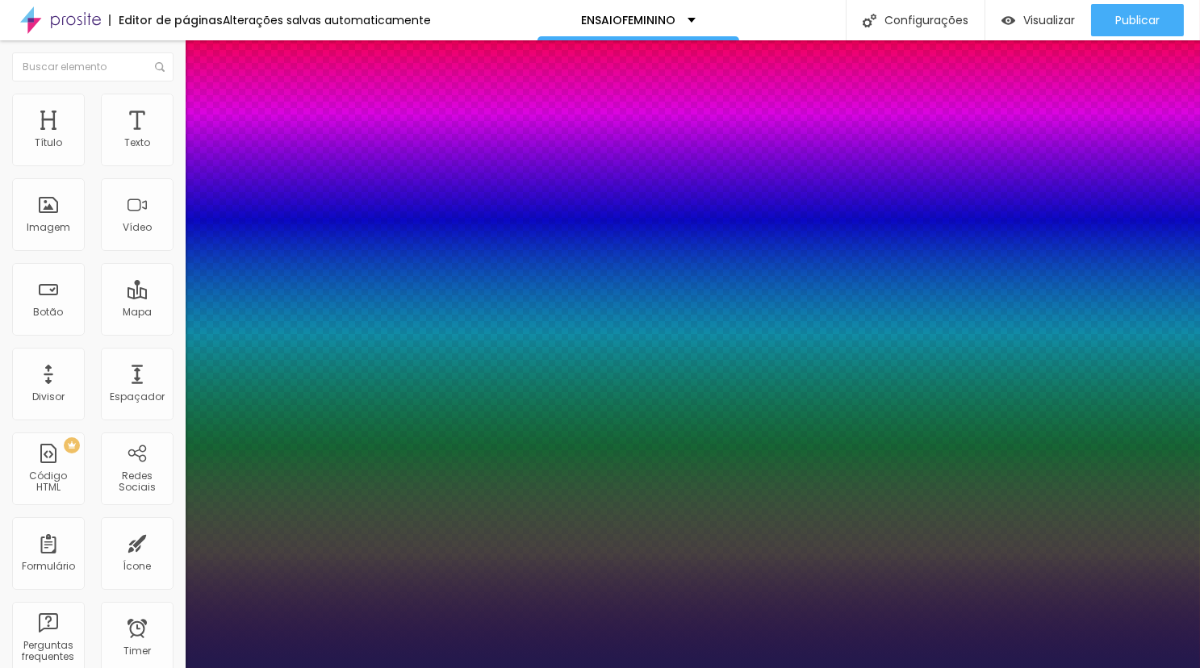
type input "20"
type input "1"
type input "20"
click at [470, 667] on div at bounding box center [600, 668] width 1200 height 0
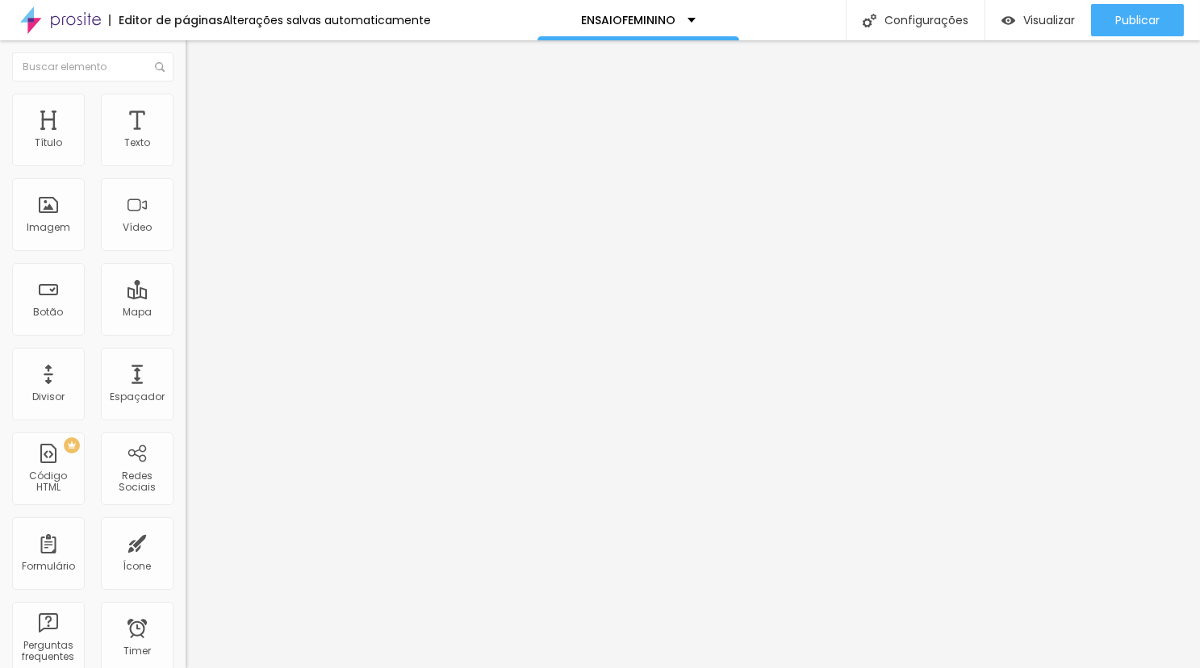
click at [199, 144] on icon "button" at bounding box center [200, 141] width 3 height 3
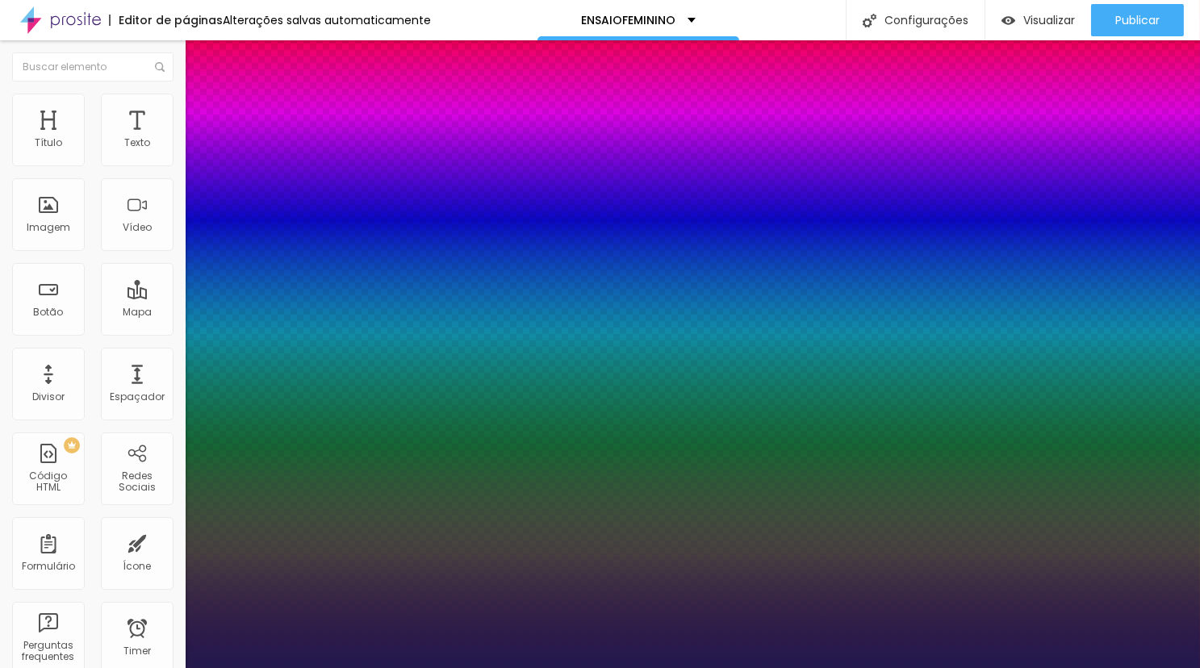
type input "1"
type input "8"
type input "3"
type input "1"
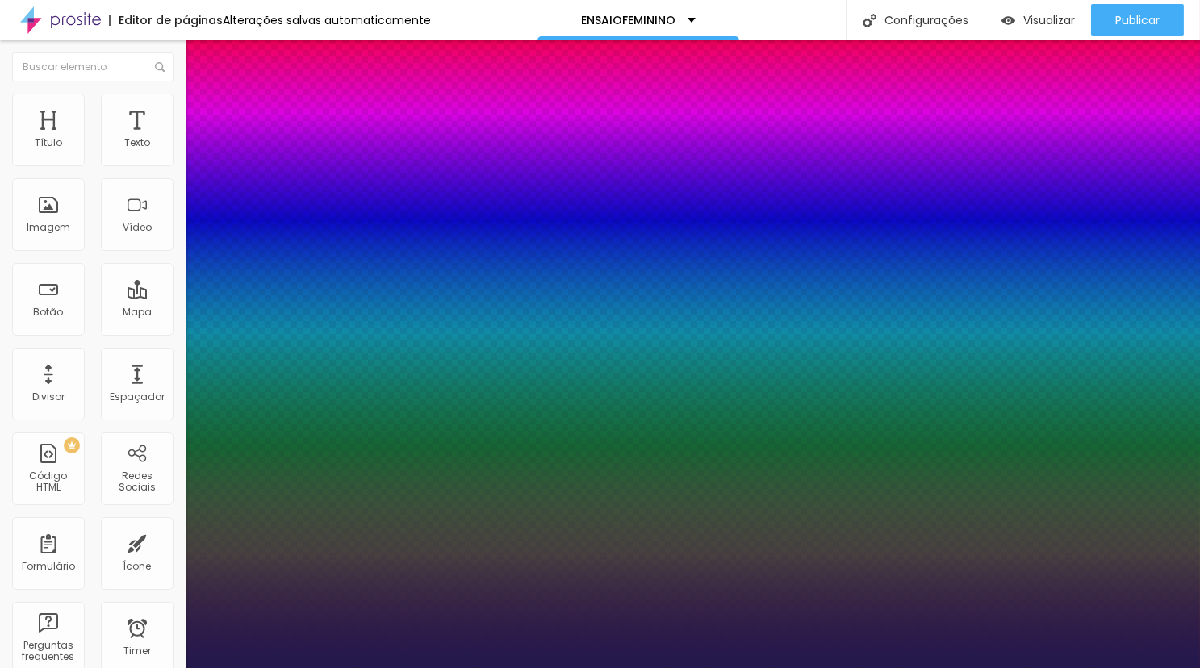
type input "8"
type input "0"
type input "1"
type input "8"
type input "02"
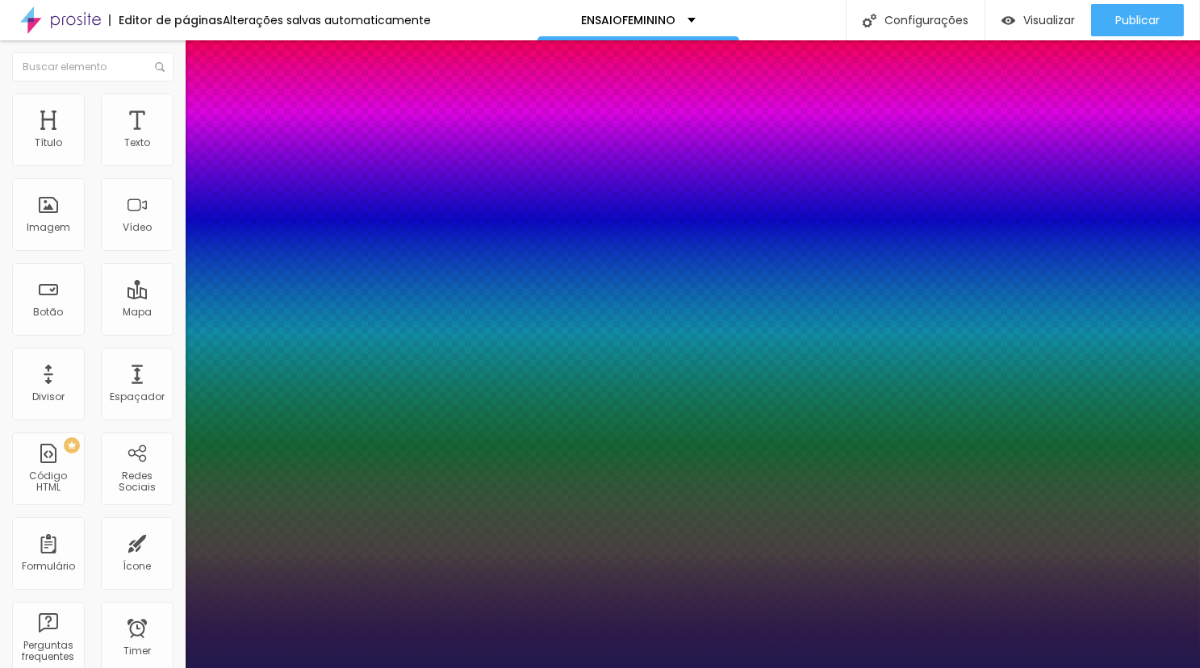
type input "1"
type input "20"
type input "020"
type input "1"
type input "8"
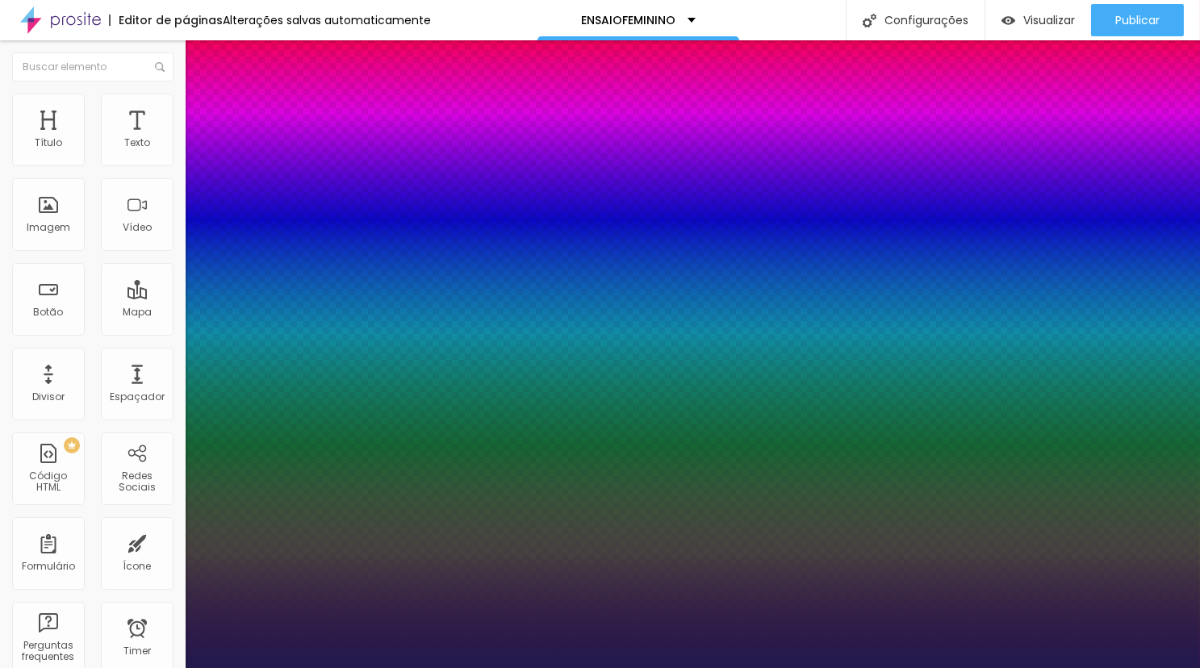
type input "02"
type input "1"
type input "8"
type input "0"
type input "1"
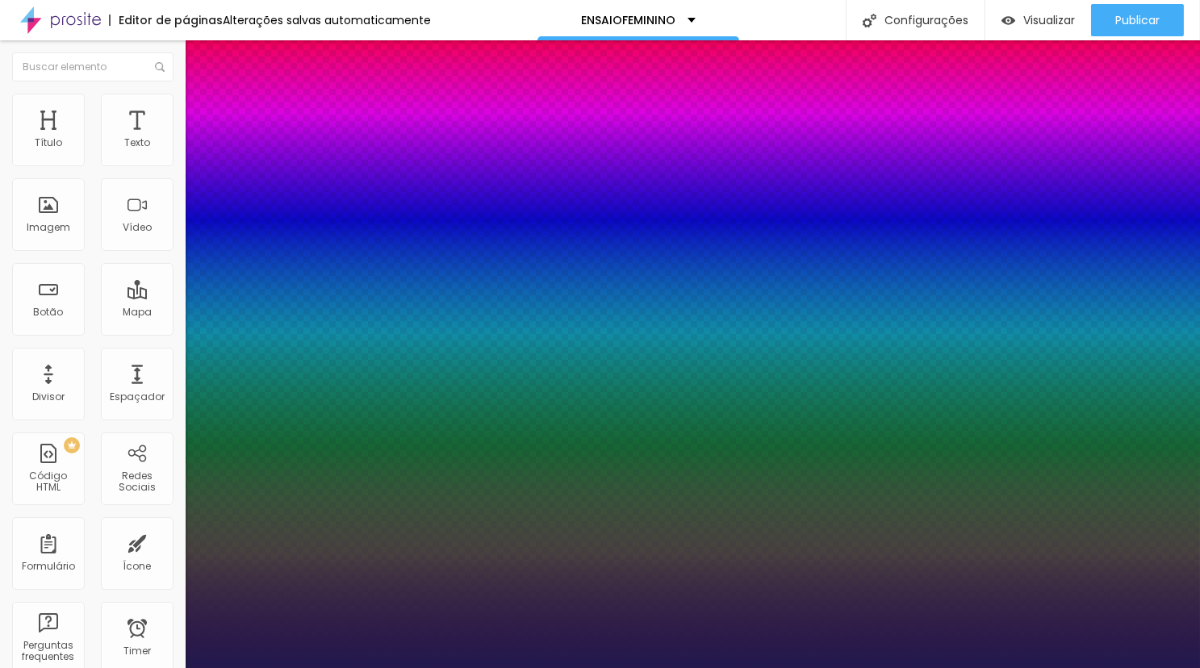
type input "8"
type input "0"
type input "1"
type input "8"
type input "0"
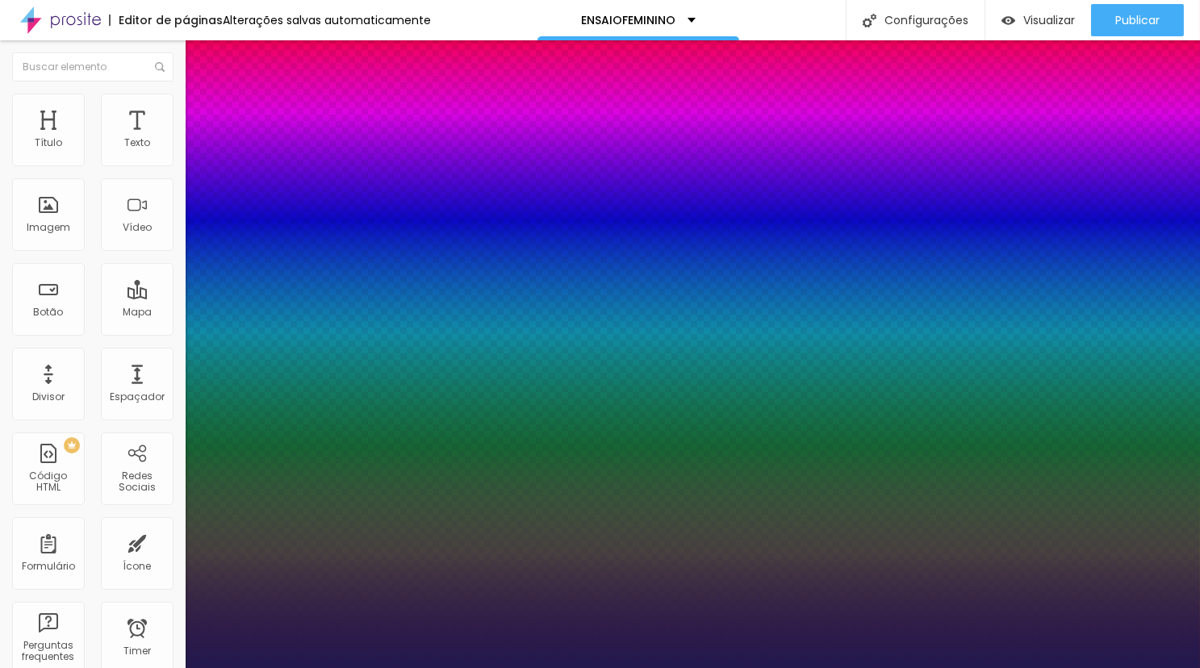
type input "1"
type input "8"
type input "1"
type input "8"
type input "1"
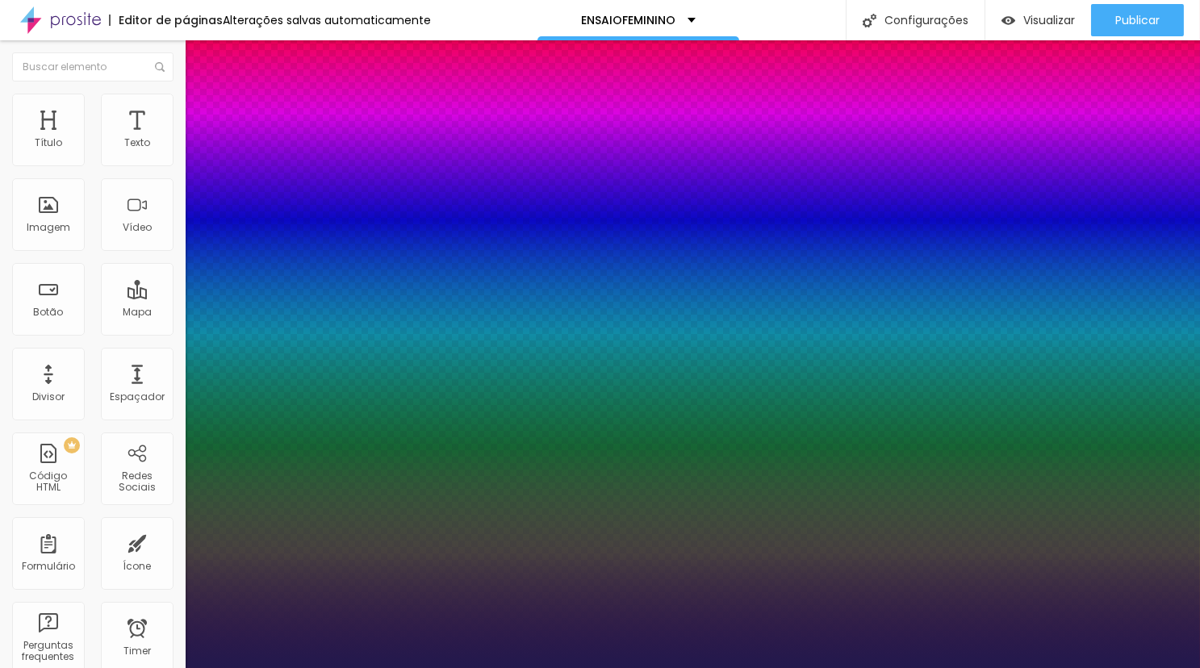
type input "20"
type input "1"
type input "20"
click at [526, 667] on div at bounding box center [600, 668] width 1200 height 0
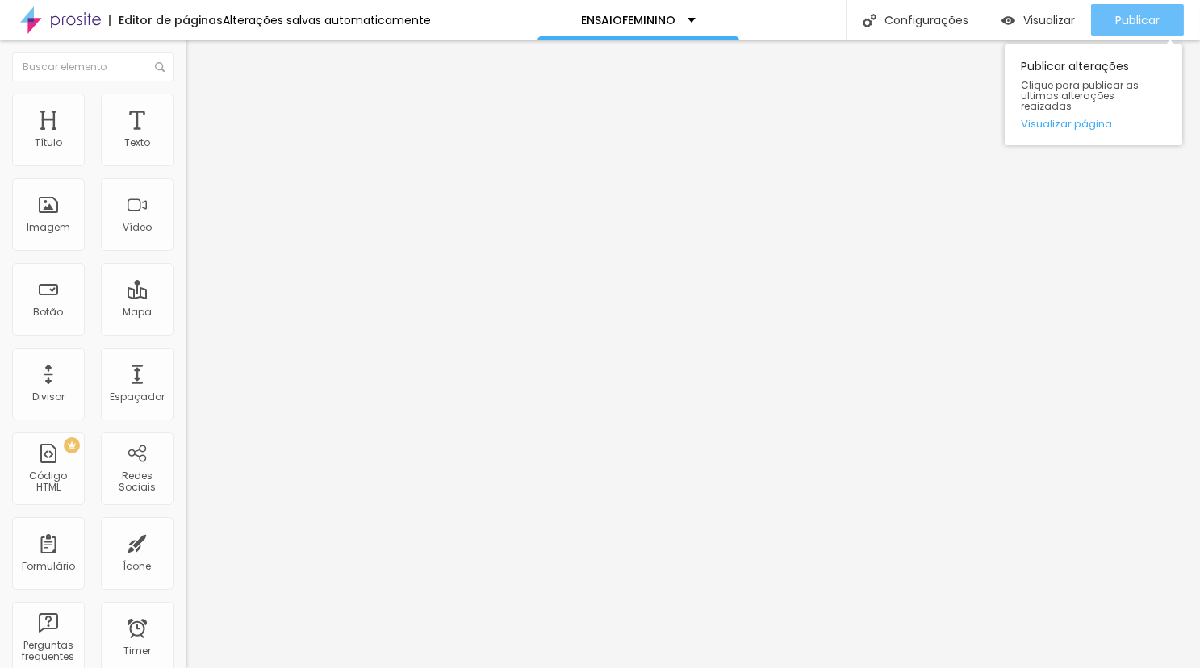
click at [1142, 14] on span "Publicar" at bounding box center [1137, 20] width 44 height 13
